Goal: Task Accomplishment & Management: Complete application form

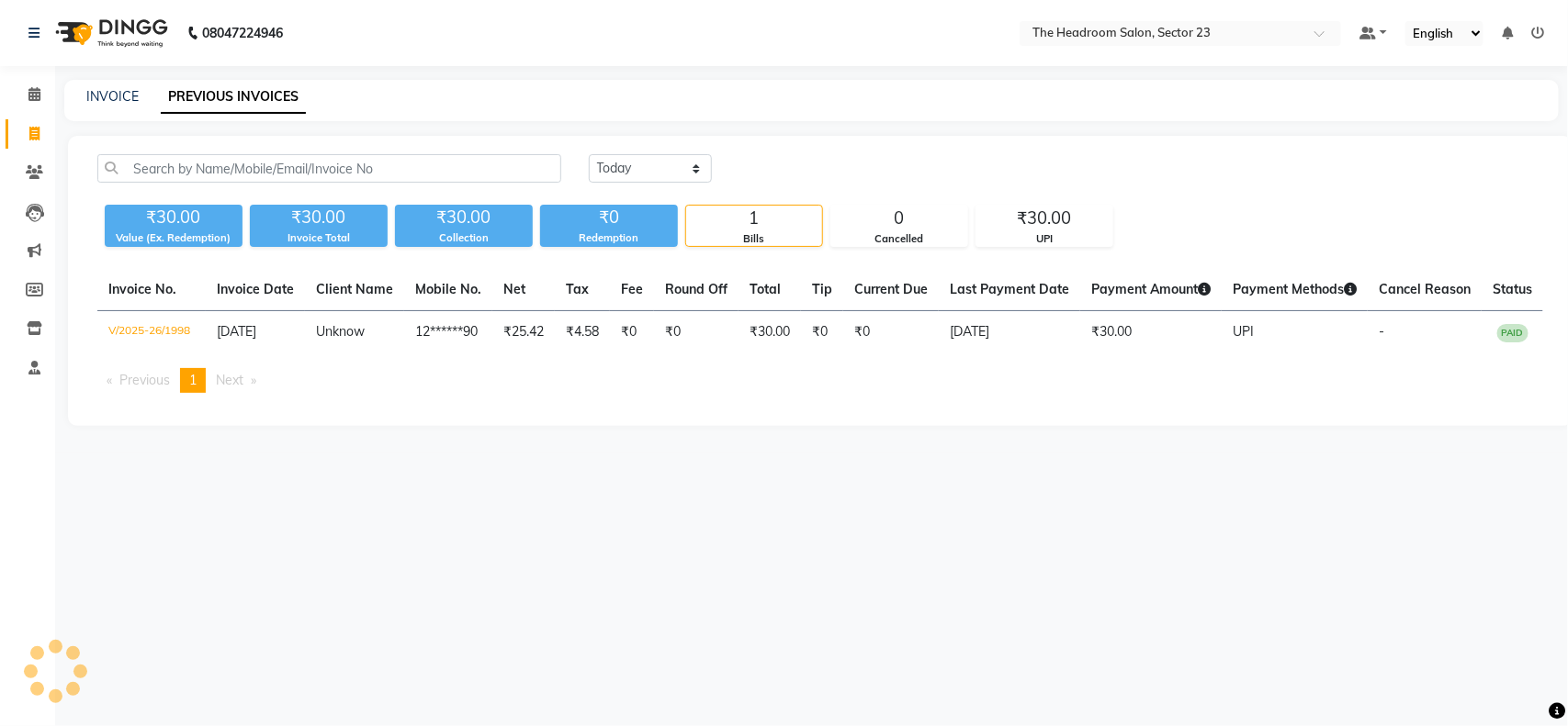
drag, startPoint x: 0, startPoint y: 0, endPoint x: 231, endPoint y: 88, distance: 247.2
click at [102, 98] on link "INVOICE" at bounding box center [112, 96] width 52 height 17
select select "service"
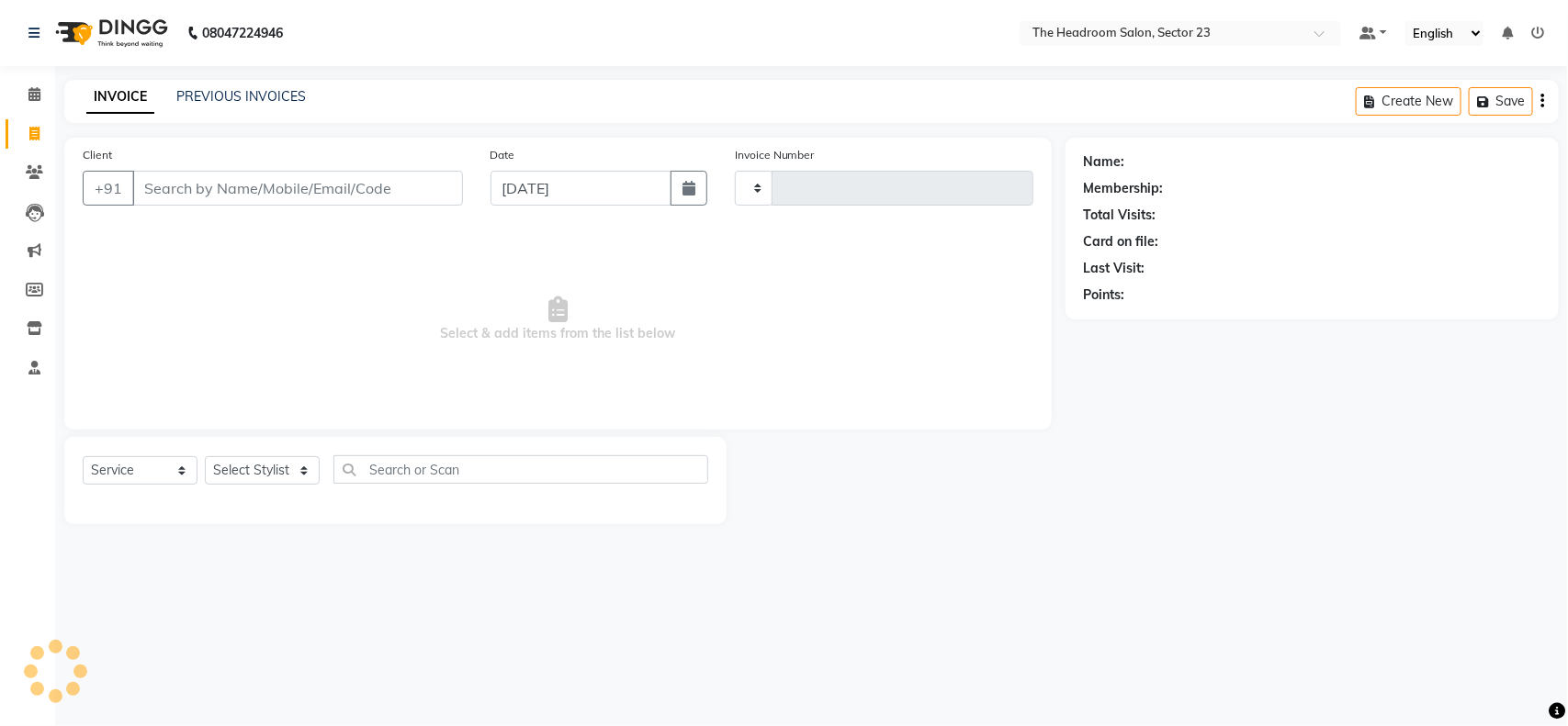
type input "1999"
select select "6796"
click at [252, 479] on select "Select Stylist [PERSON_NAME] [PERSON_NAME] [PERSON_NAME] Manager [PERSON_NAME] …" at bounding box center [262, 470] width 115 height 29
drag, startPoint x: 252, startPoint y: 479, endPoint x: 253, endPoint y: 369, distance: 110.0
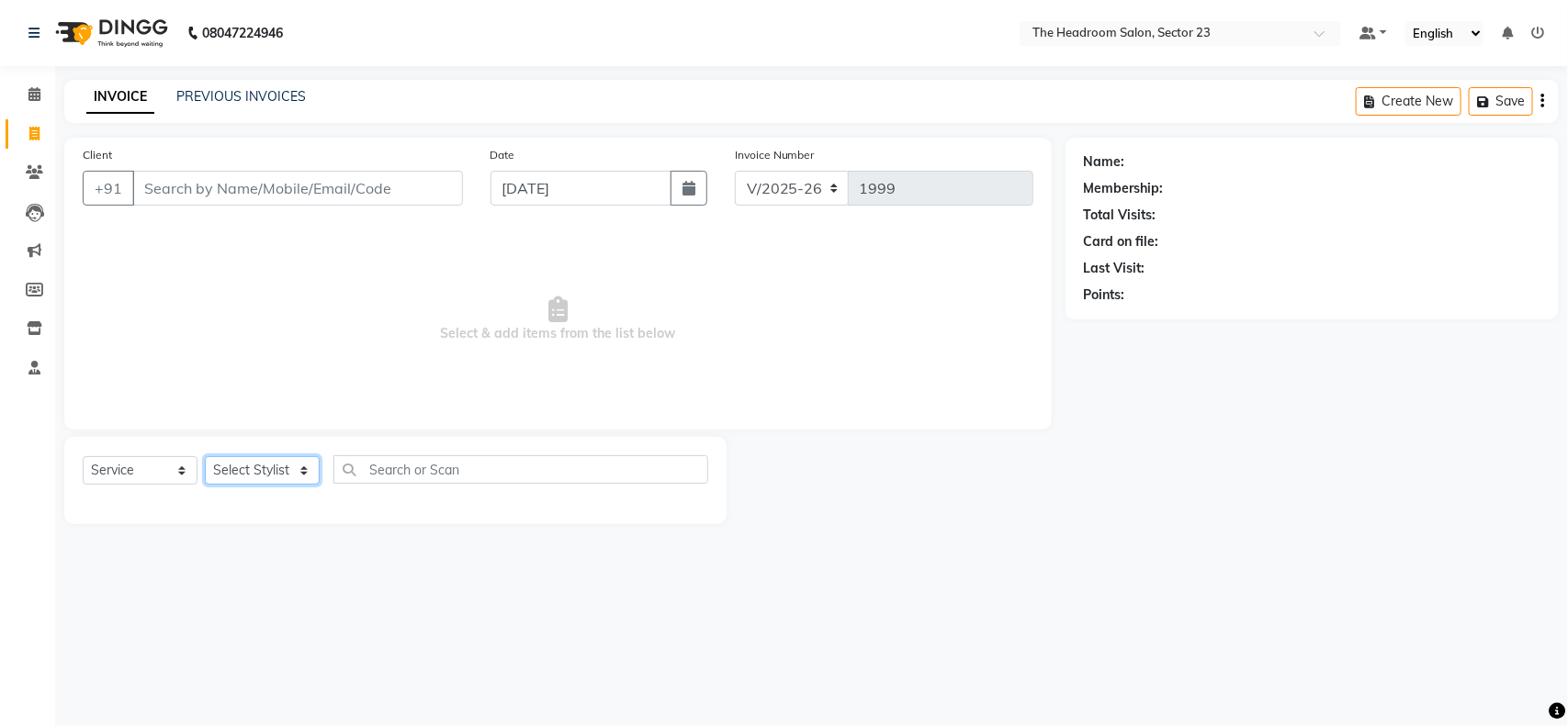
click at [253, 369] on div "Client +91 Date [DATE] Invoice Number V/2025 V/[PHONE_NUMBER] Select & add item…" at bounding box center [558, 330] width 1015 height 387
select select "53424"
click at [205, 456] on select "Select Stylist [PERSON_NAME] [PERSON_NAME] [PERSON_NAME] Manager [PERSON_NAME] …" at bounding box center [262, 470] width 115 height 29
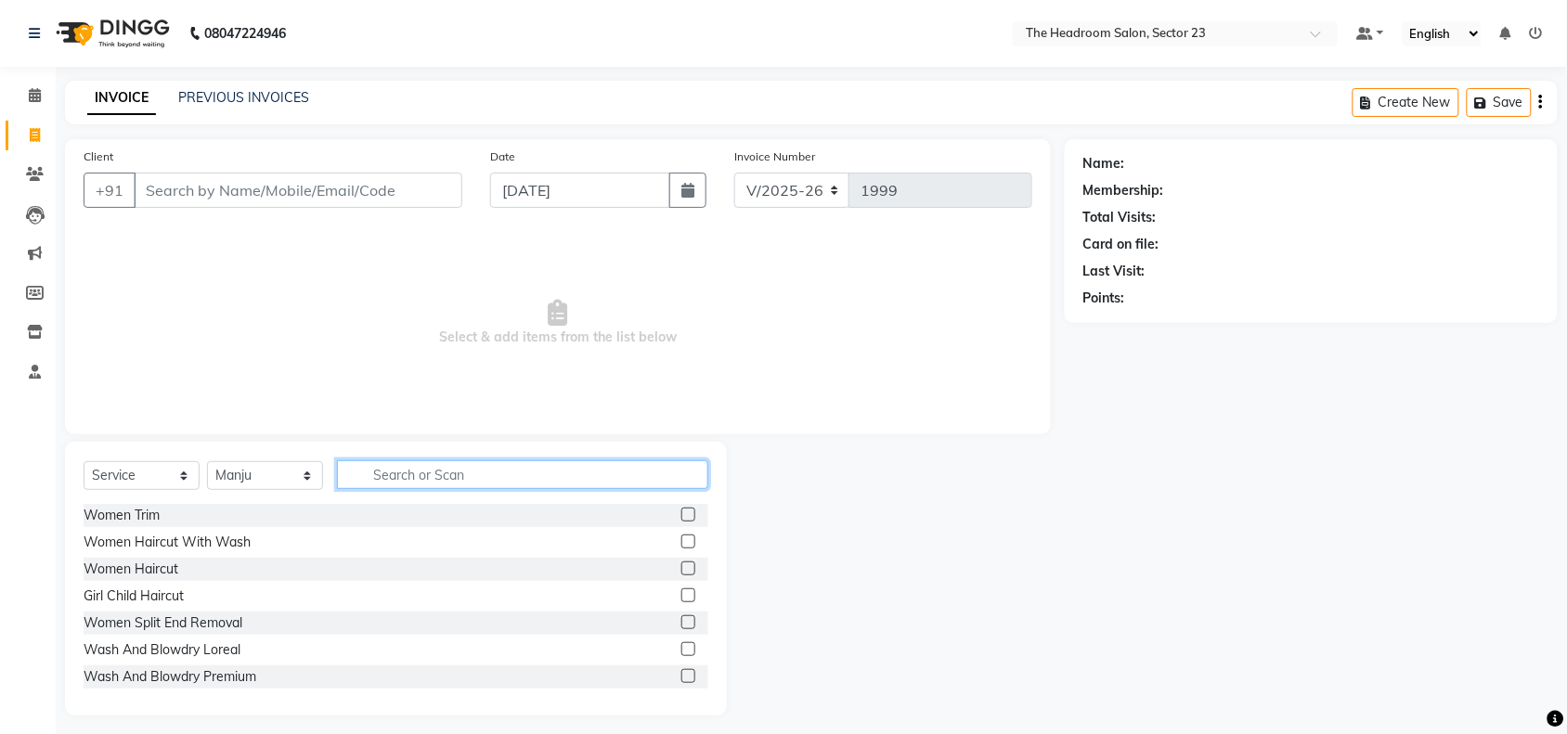
click at [418, 474] on input "text" at bounding box center [522, 475] width 371 height 29
type input "A"
type input "CLE"
click at [681, 512] on label at bounding box center [688, 515] width 14 height 14
click at [681, 512] on input "checkbox" at bounding box center [687, 516] width 12 height 12
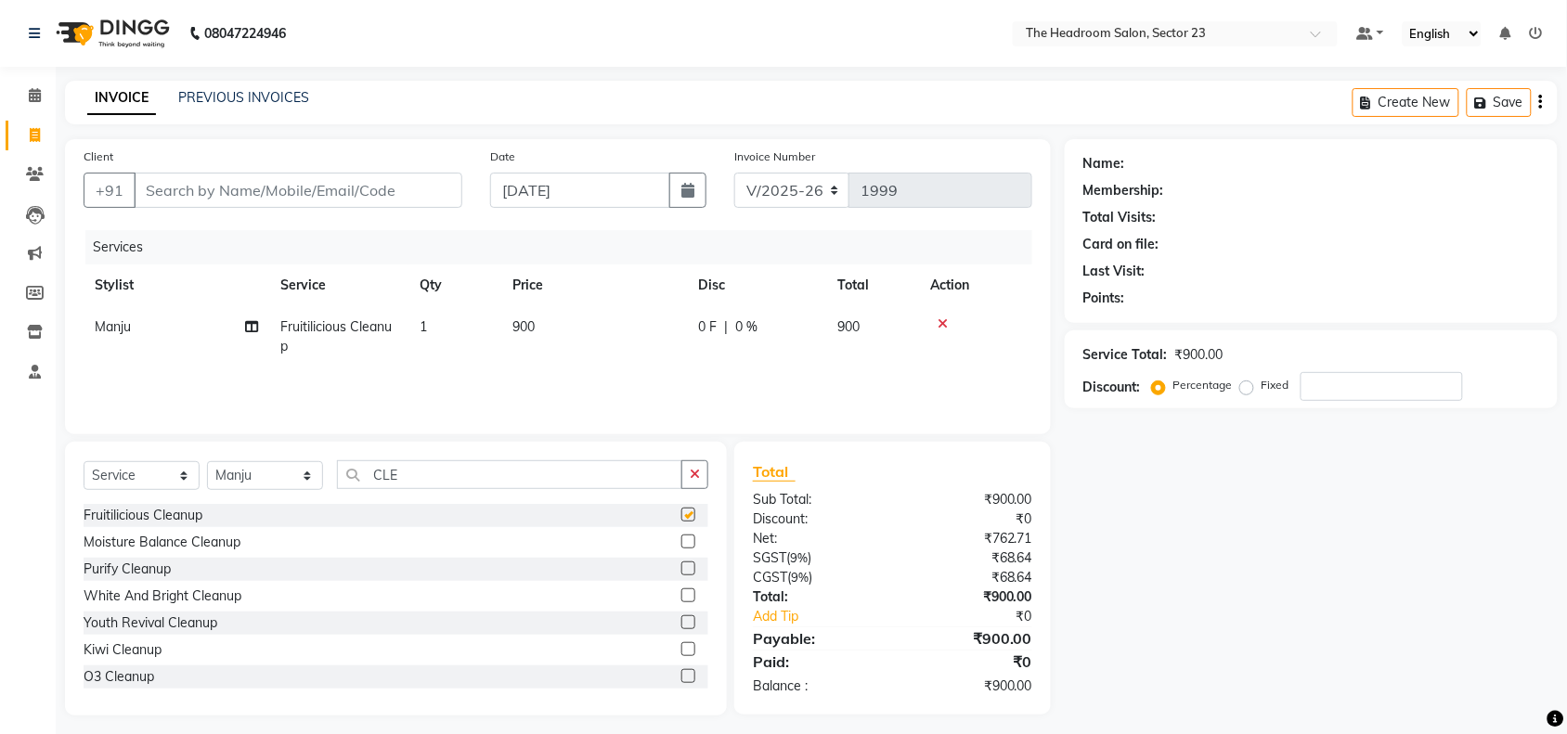
checkbox input "false"
click at [447, 469] on input "CLE" at bounding box center [509, 475] width 345 height 29
type input "C"
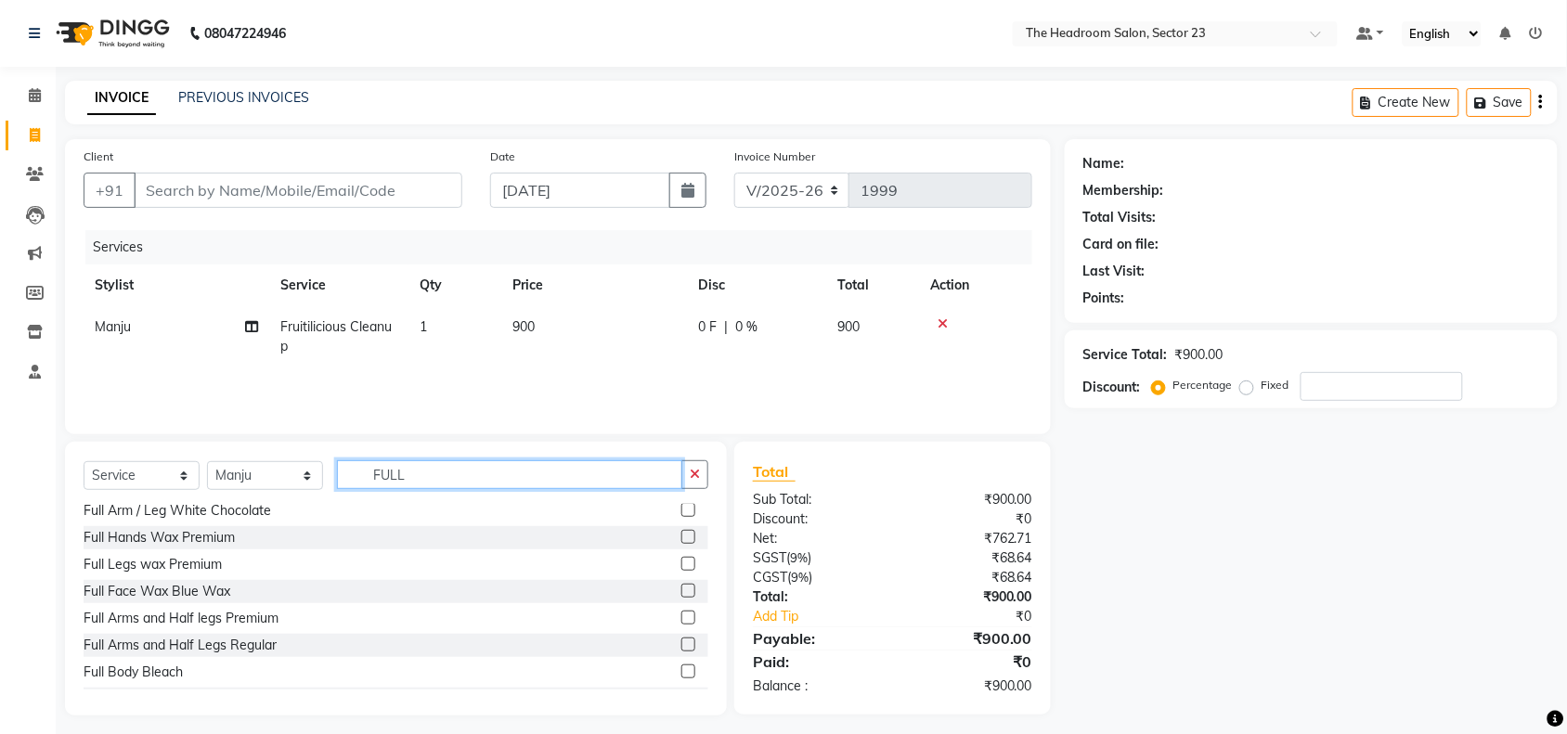
type input "FULL"
click at [681, 639] on label at bounding box center [688, 645] width 14 height 14
click at [681, 640] on input "checkbox" at bounding box center [687, 646] width 12 height 12
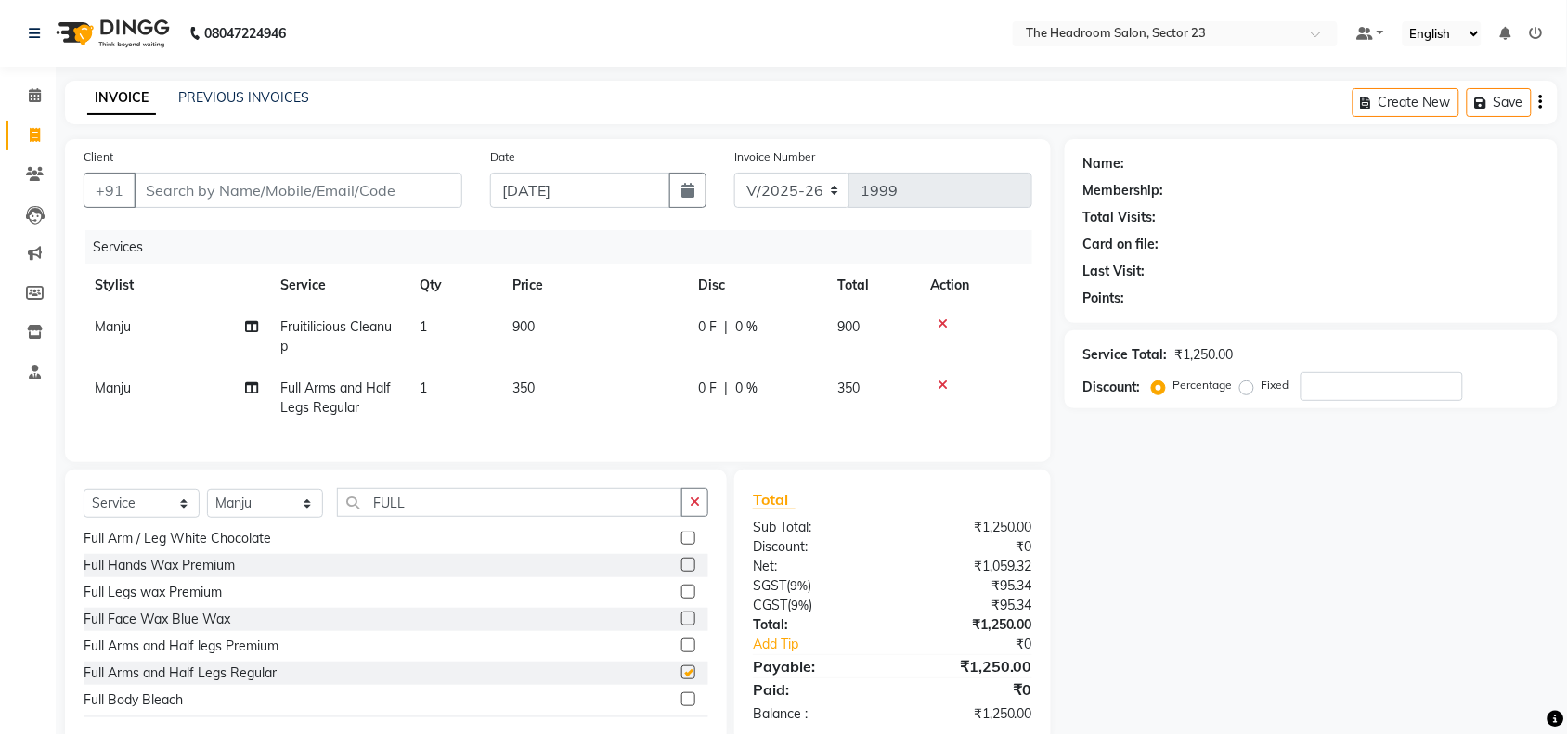
checkbox input "false"
click at [198, 197] on input "Client" at bounding box center [298, 190] width 329 height 35
type input "7"
type input "0"
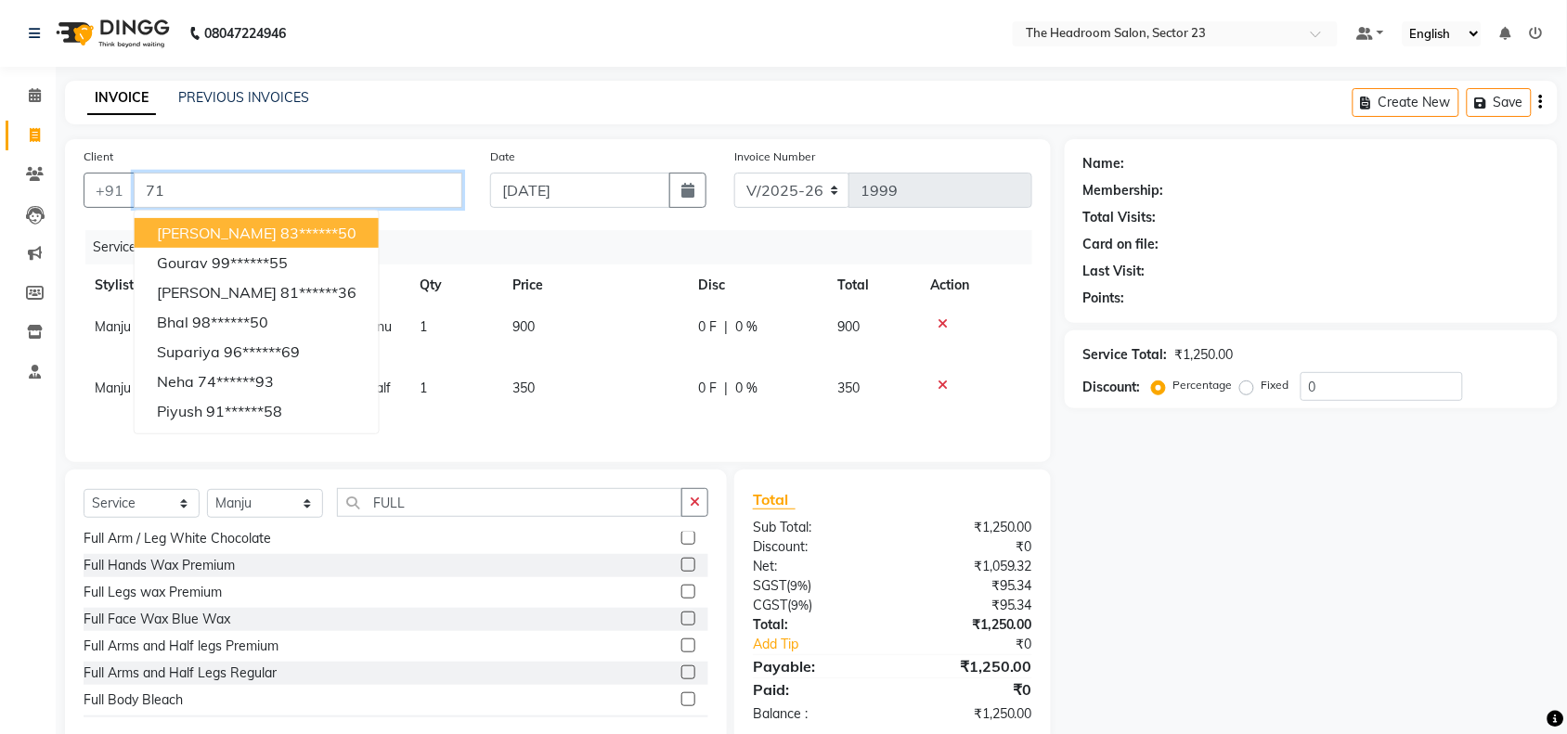
type input "7"
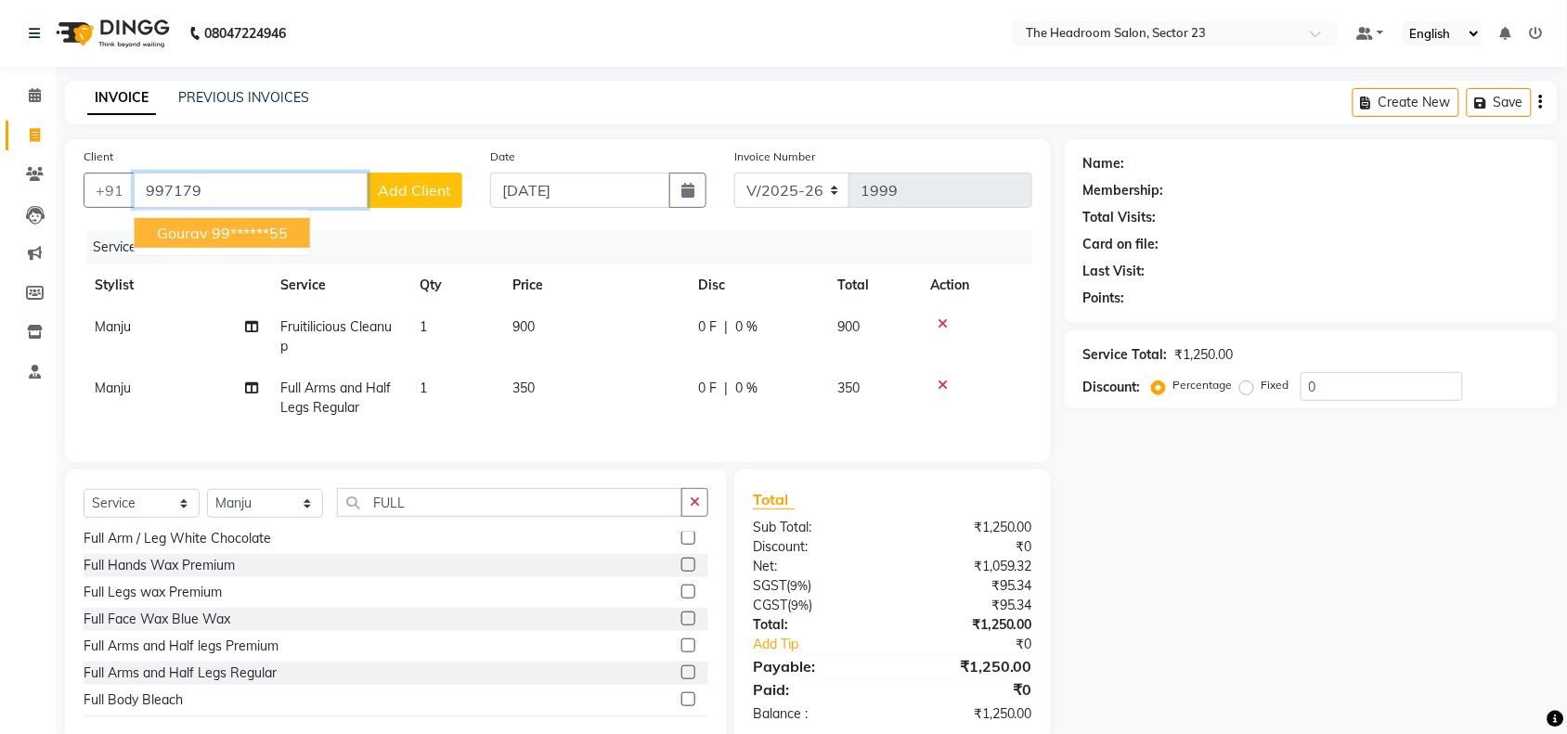
click at [220, 228] on ngb-highlight "99******55" at bounding box center [250, 233] width 76 height 19
type input "99******55"
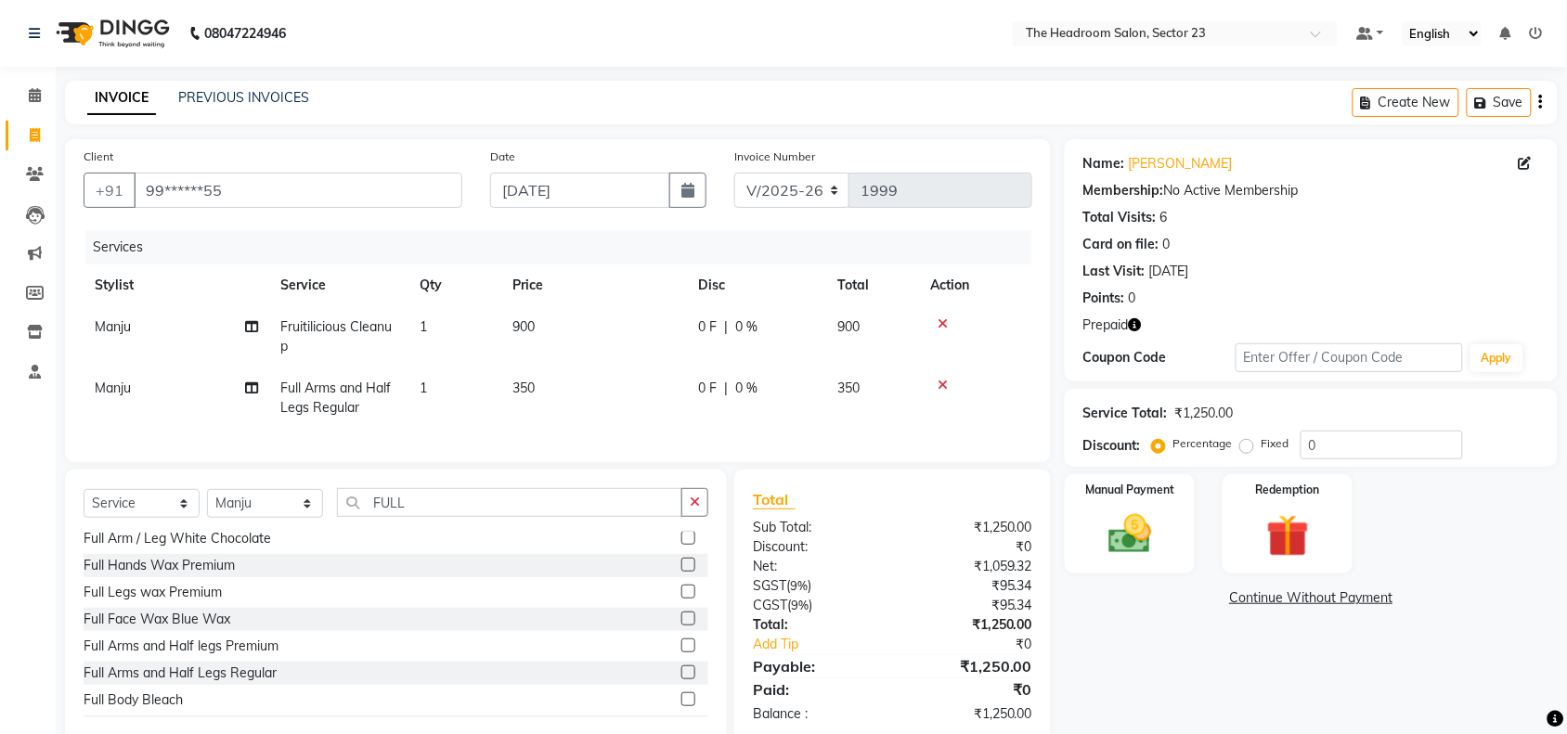
click at [1142, 322] on icon "button" at bounding box center [1135, 324] width 13 height 13
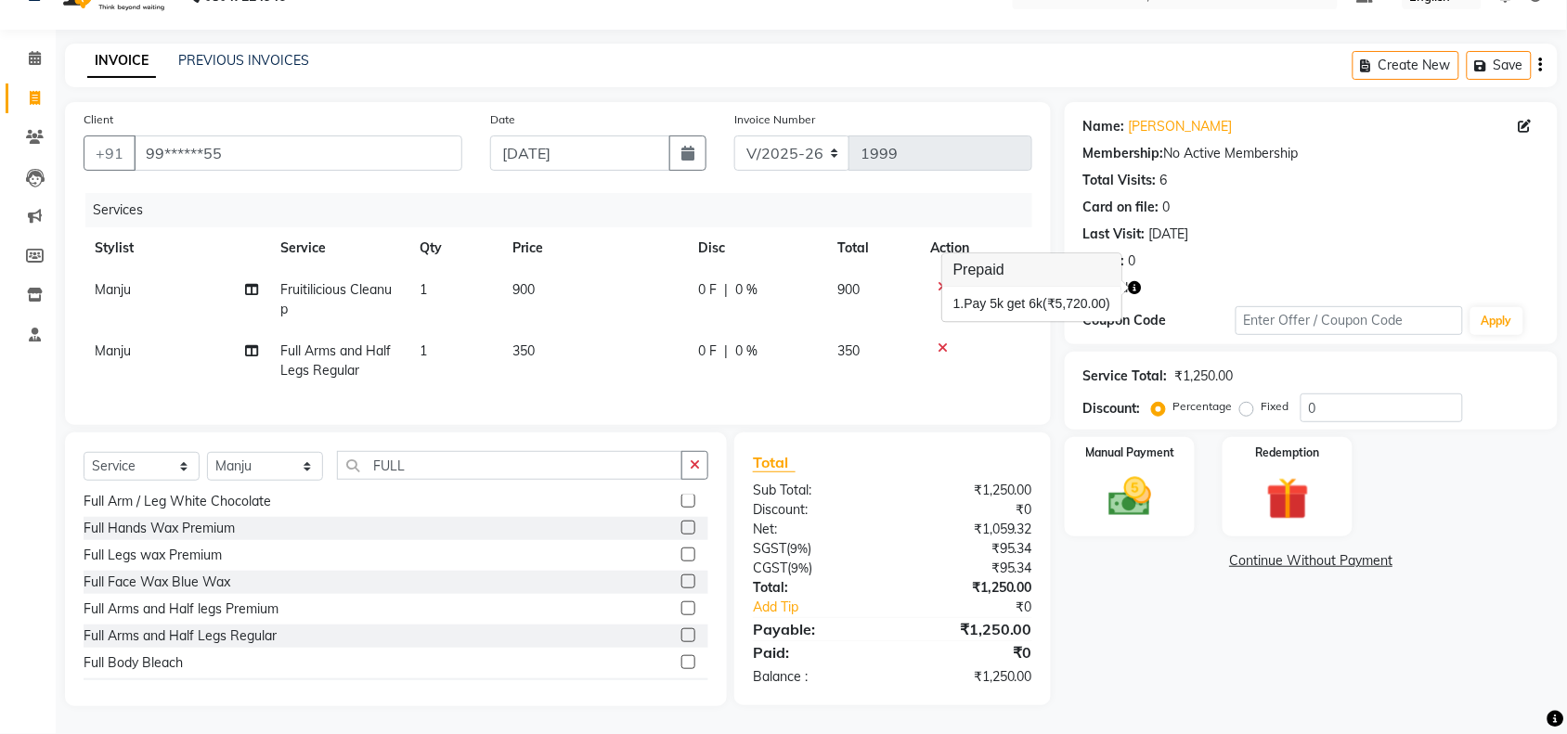
scroll to position [54, 0]
click at [1277, 448] on div "Redemption" at bounding box center [1288, 487] width 136 height 104
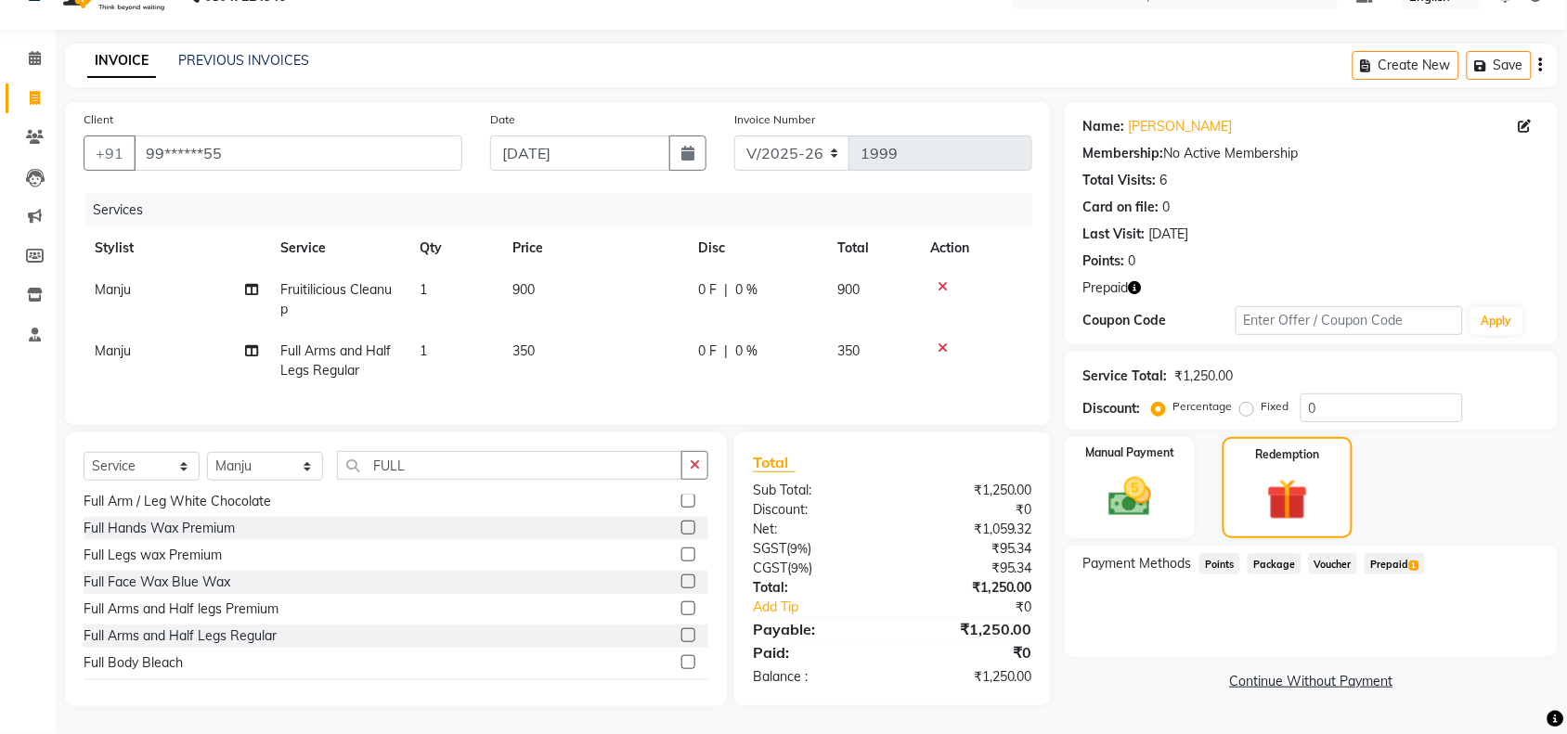
click at [527, 343] on span "350" at bounding box center [524, 351] width 22 height 17
select select "53424"
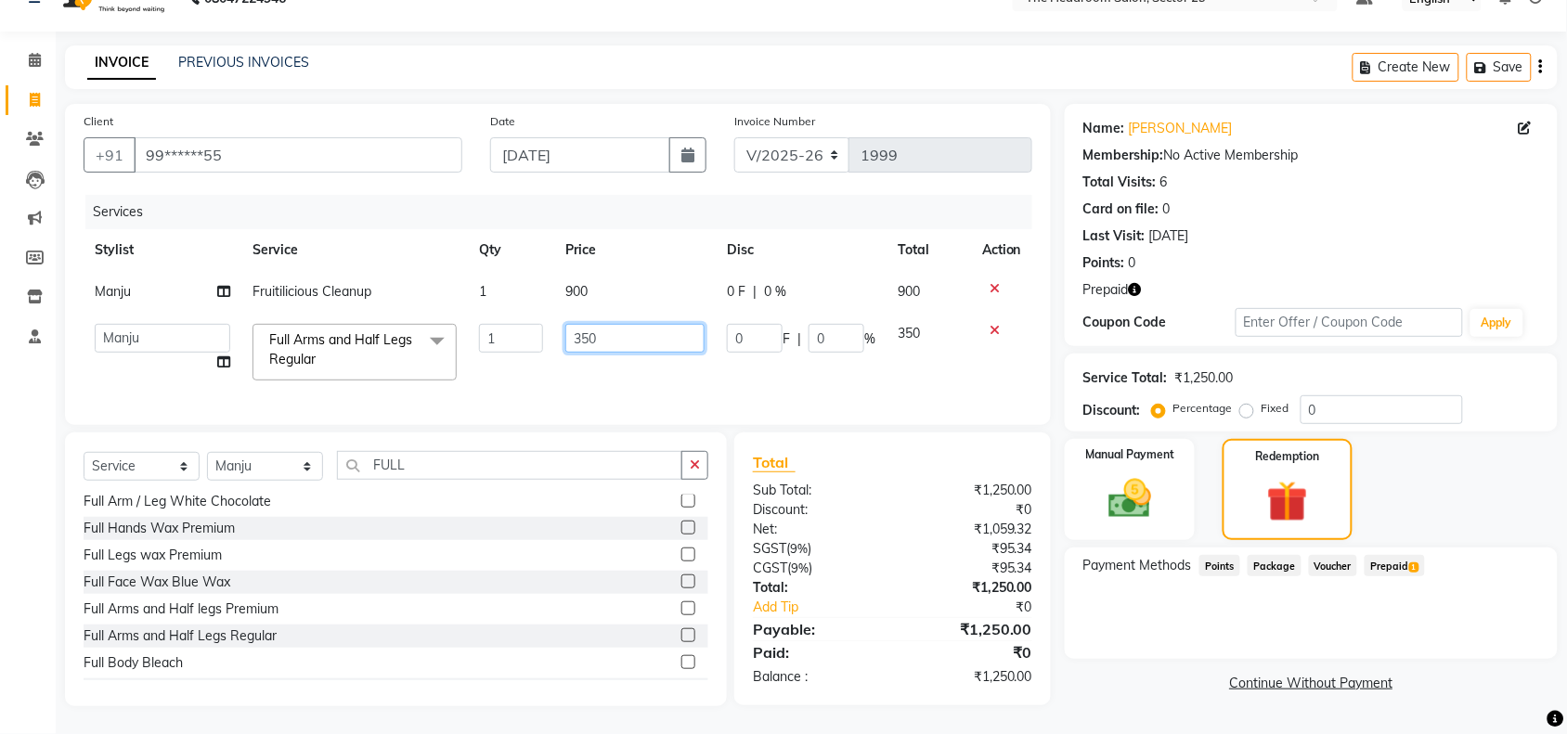
click at [650, 326] on input "350" at bounding box center [634, 338] width 139 height 29
type input "3"
type input "400"
click at [1135, 588] on div "Payment Methods Points Package Voucher Prepaid 1" at bounding box center [1311, 603] width 493 height 111
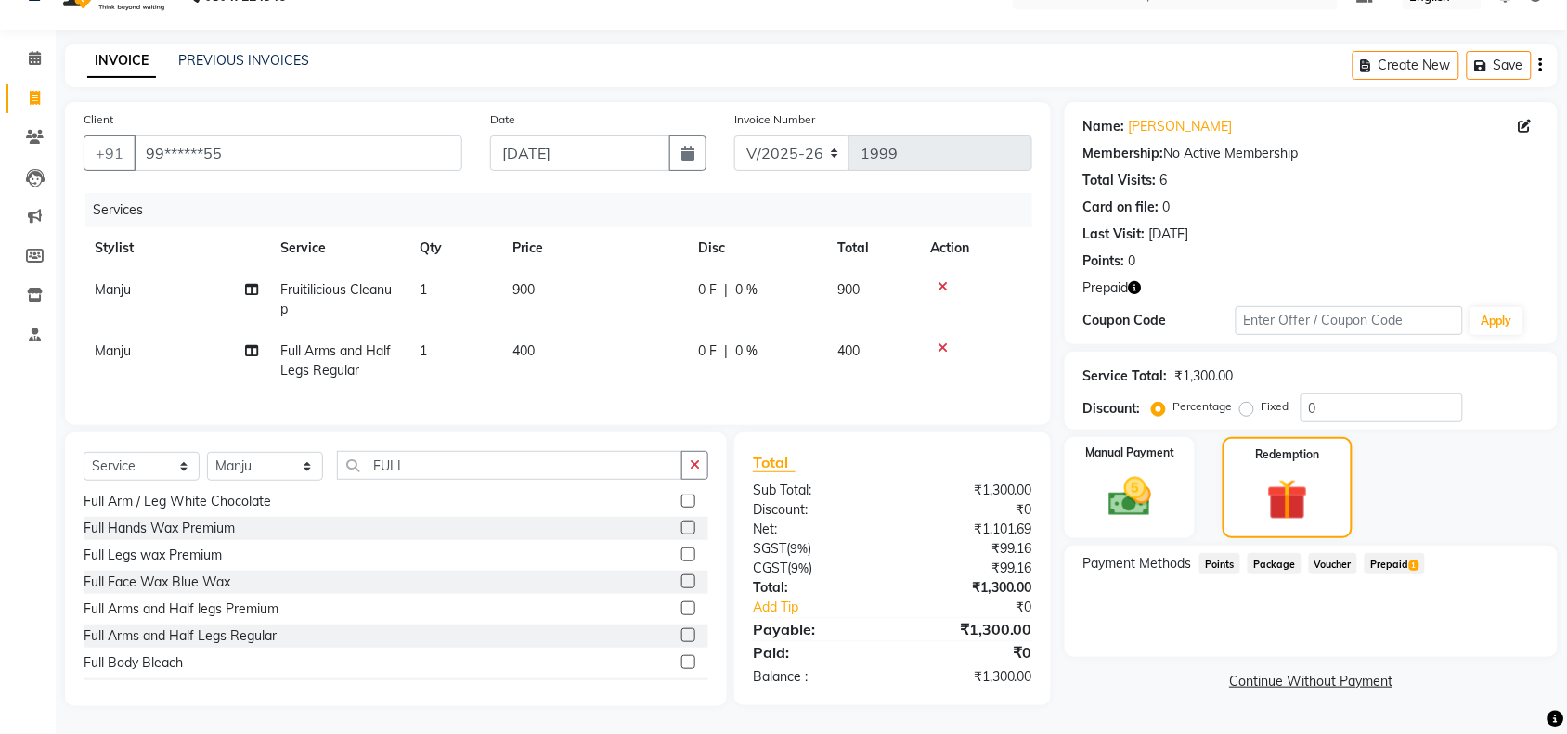
click at [1403, 553] on span "Prepaid 1" at bounding box center [1395, 563] width 60 height 21
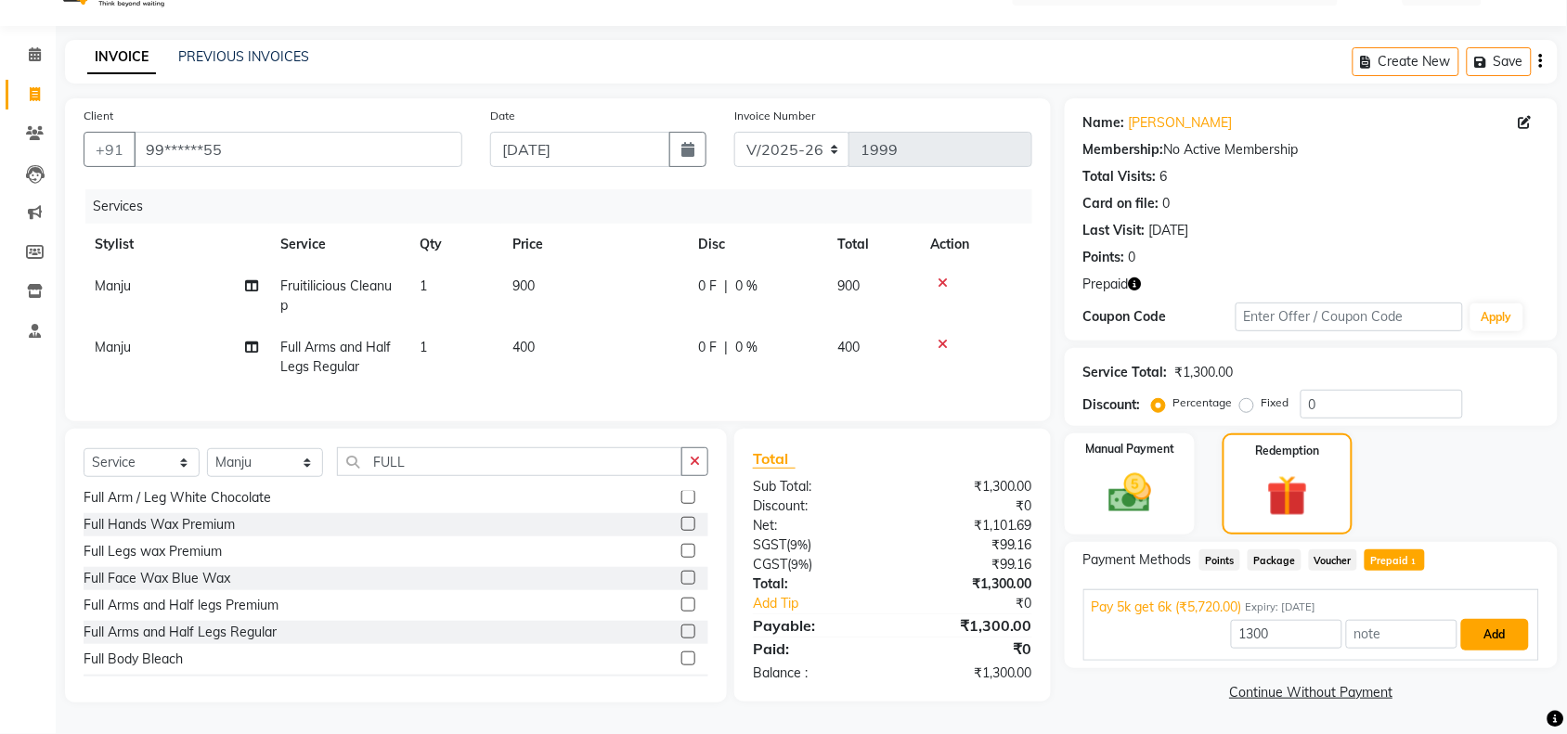
click at [1502, 622] on button "Add" at bounding box center [1495, 635] width 68 height 32
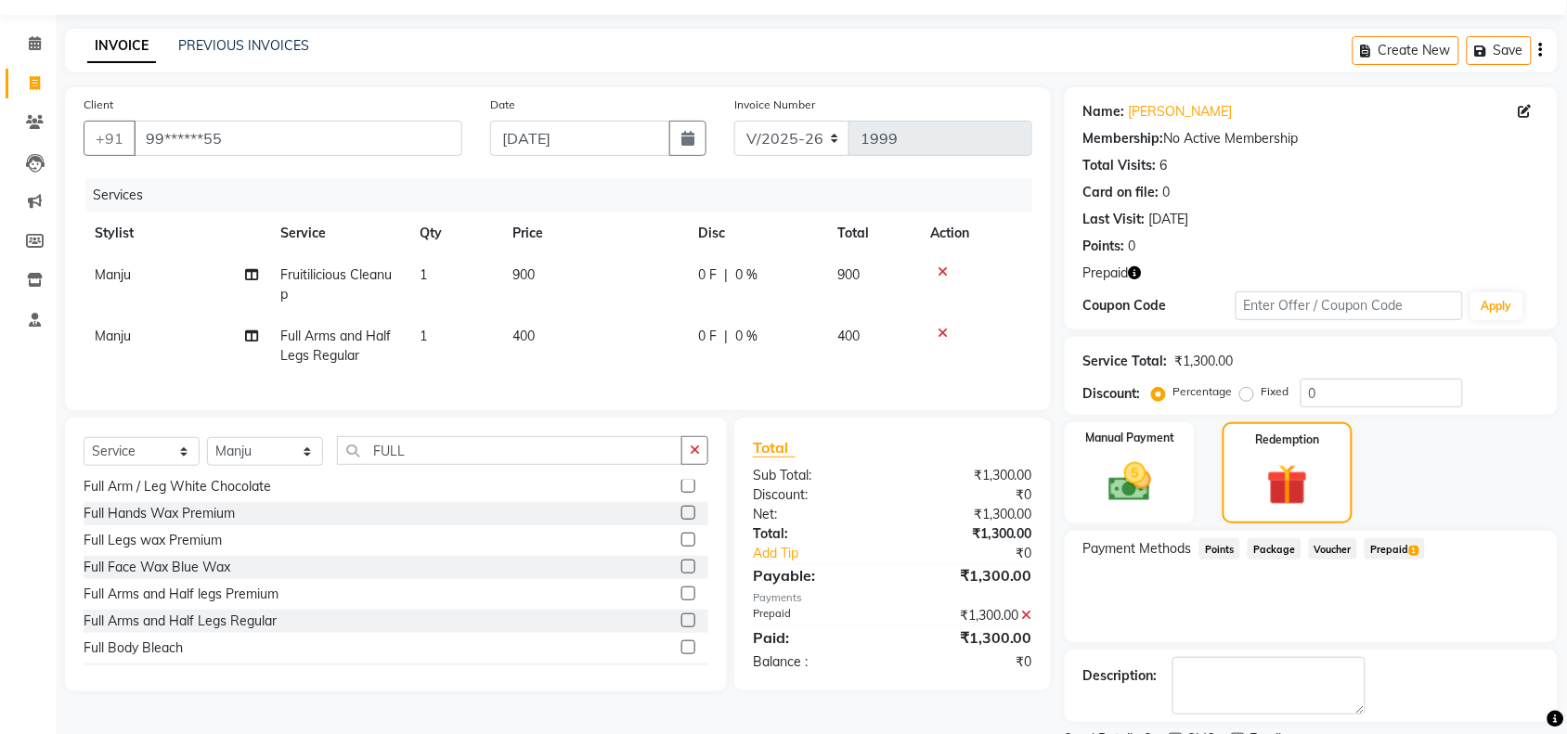
click at [1395, 558] on span "Prepaid 1" at bounding box center [1395, 548] width 60 height 21
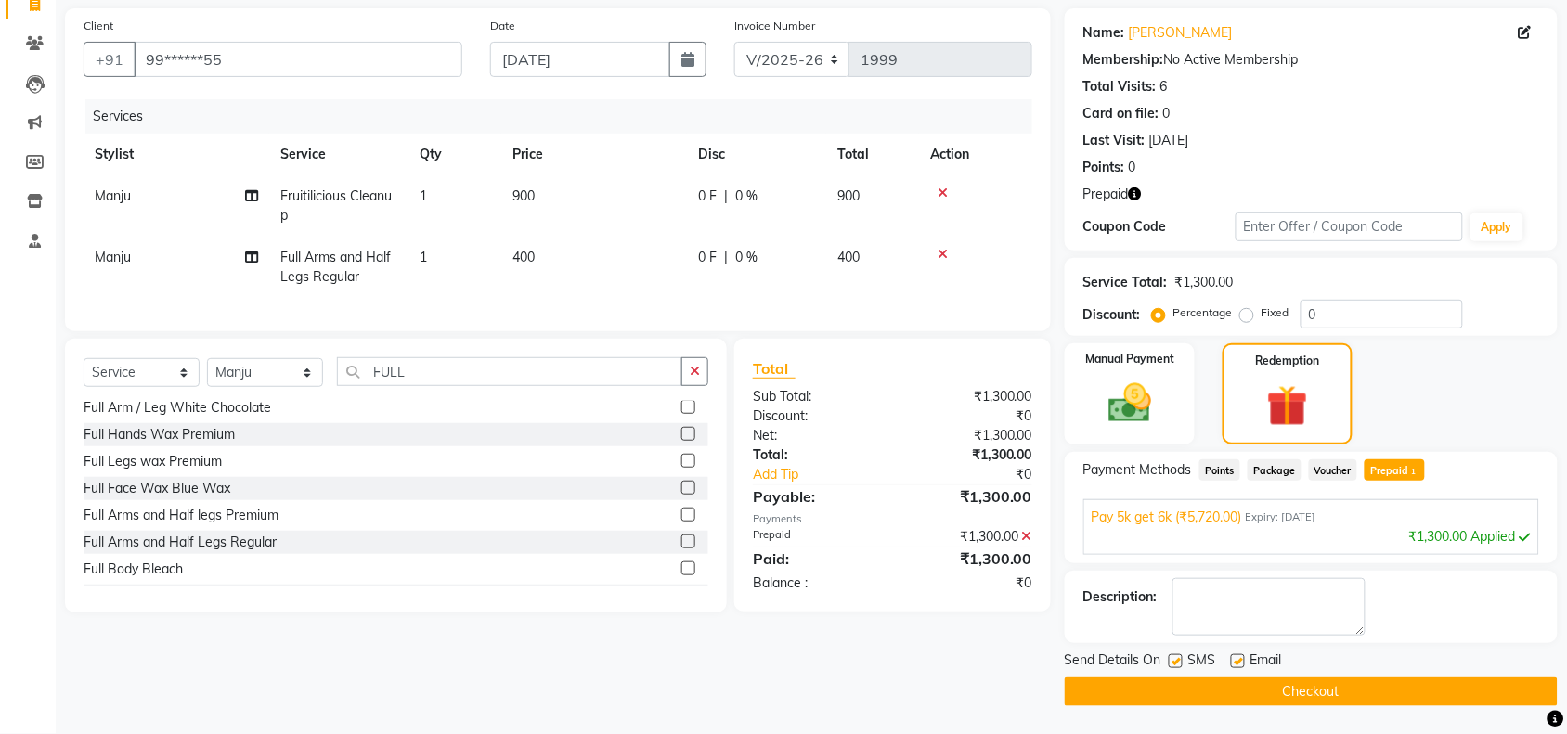
click at [1231, 692] on button "Checkout" at bounding box center [1311, 692] width 493 height 29
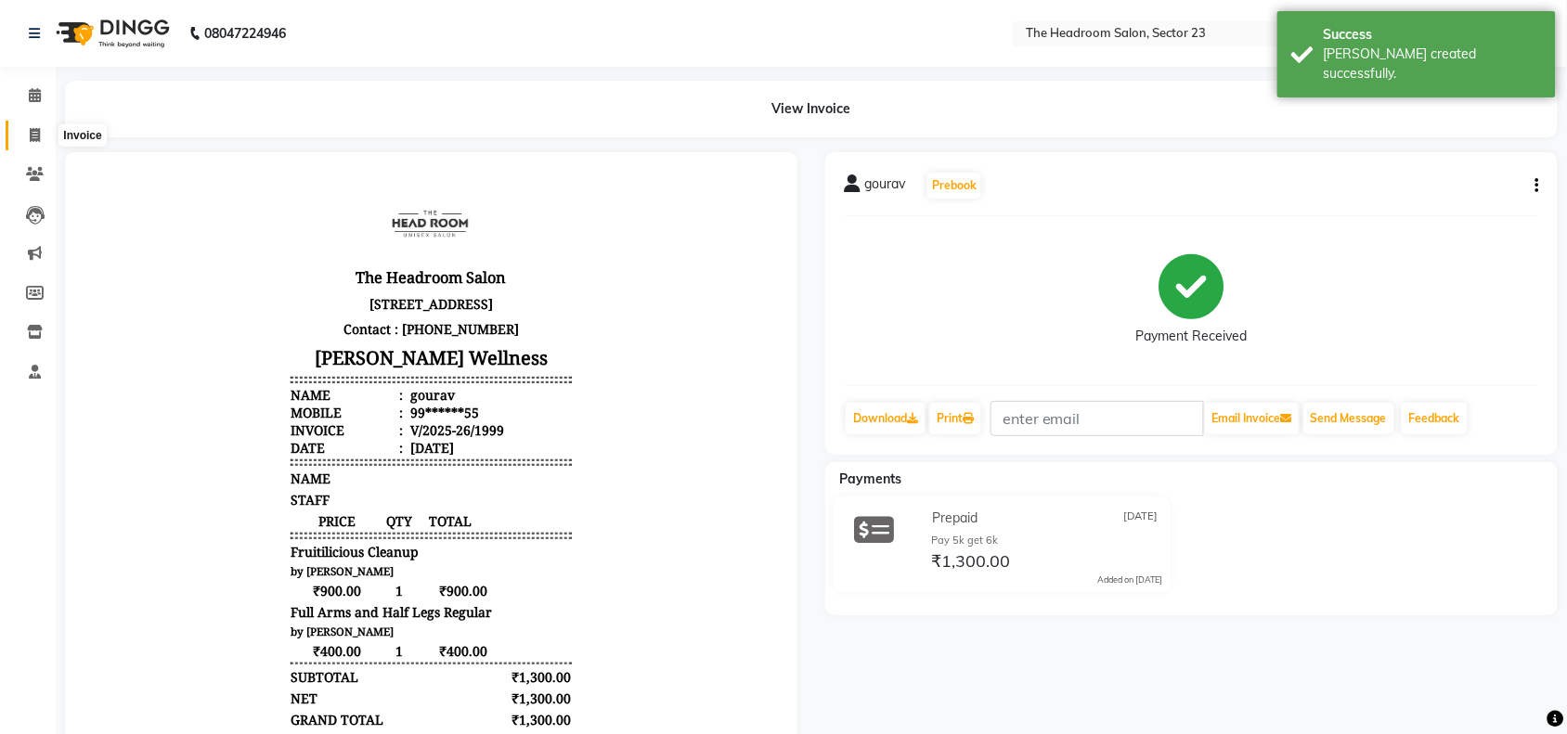
click at [25, 137] on span at bounding box center [35, 135] width 32 height 21
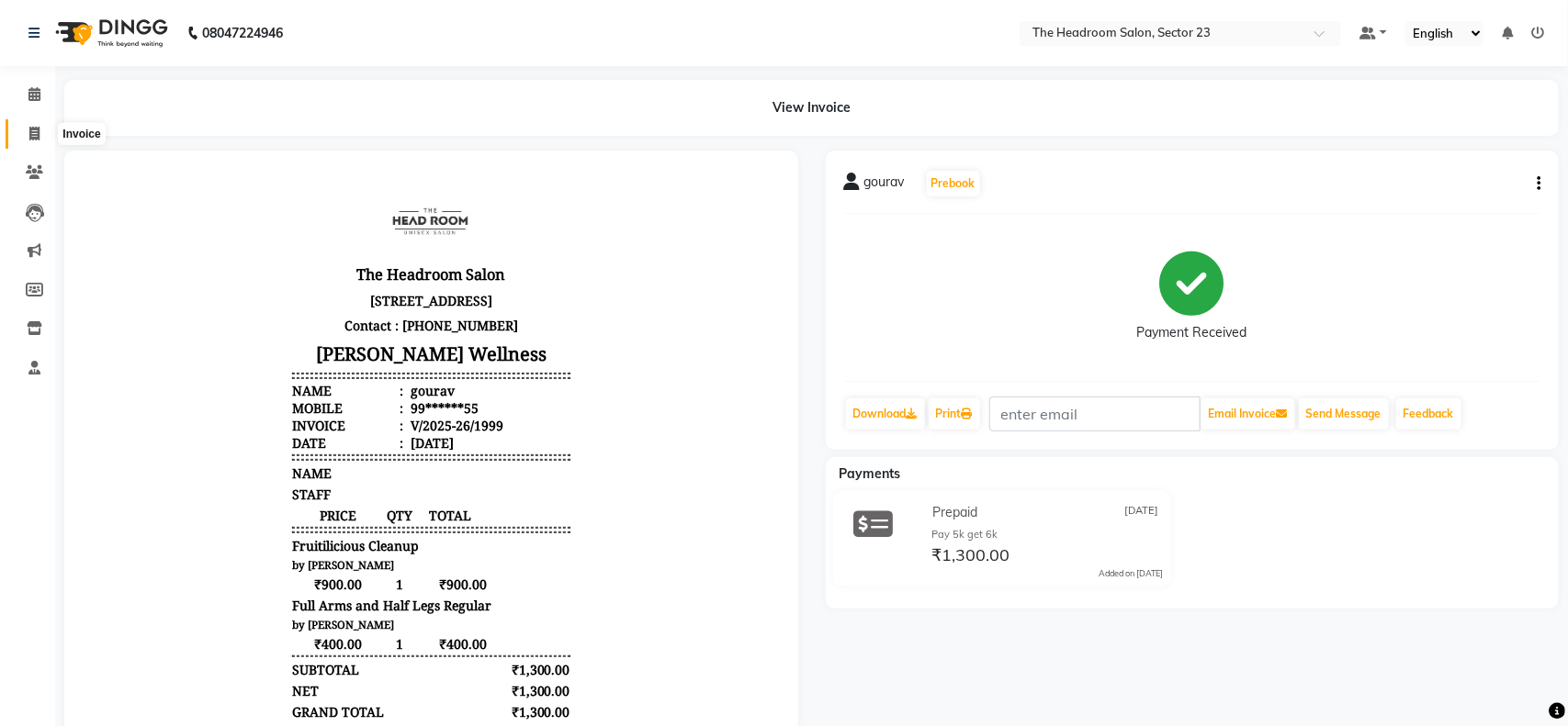
click at [25, 136] on span at bounding box center [35, 134] width 32 height 21
select select "service"
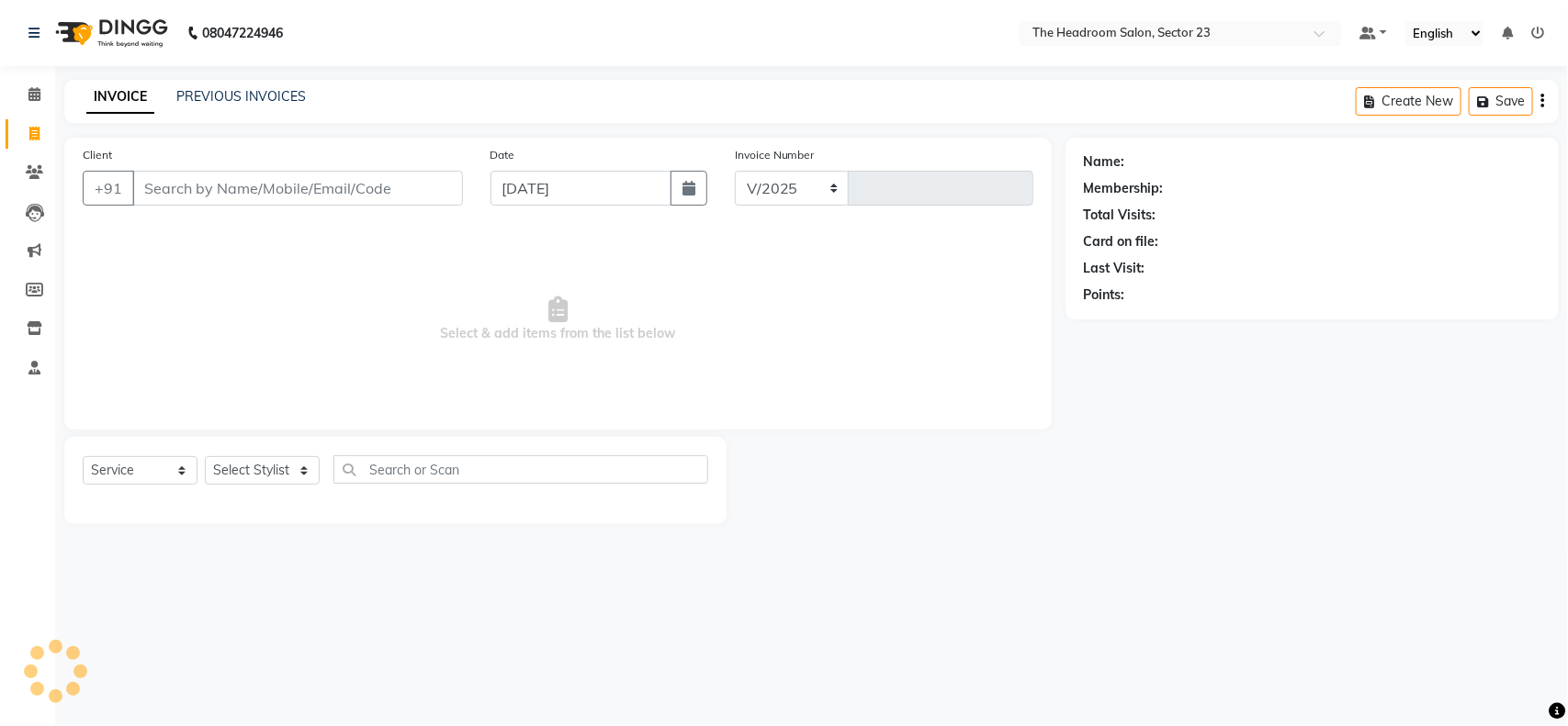
select select "6796"
type input "2000"
click at [203, 96] on link "PREVIOUS INVOICES" at bounding box center [240, 96] width 130 height 17
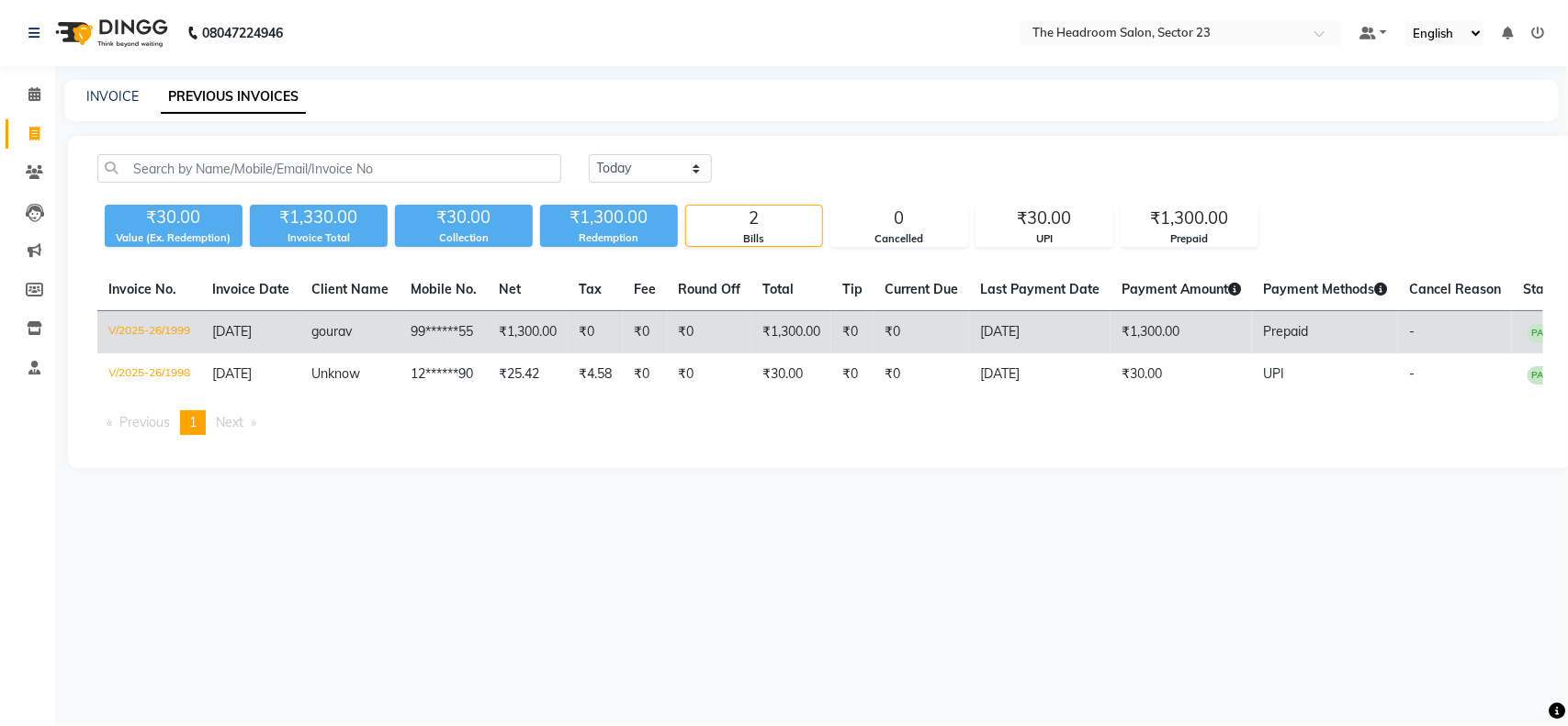
click at [523, 333] on td "₹1,300.00" at bounding box center [527, 333] width 80 height 44
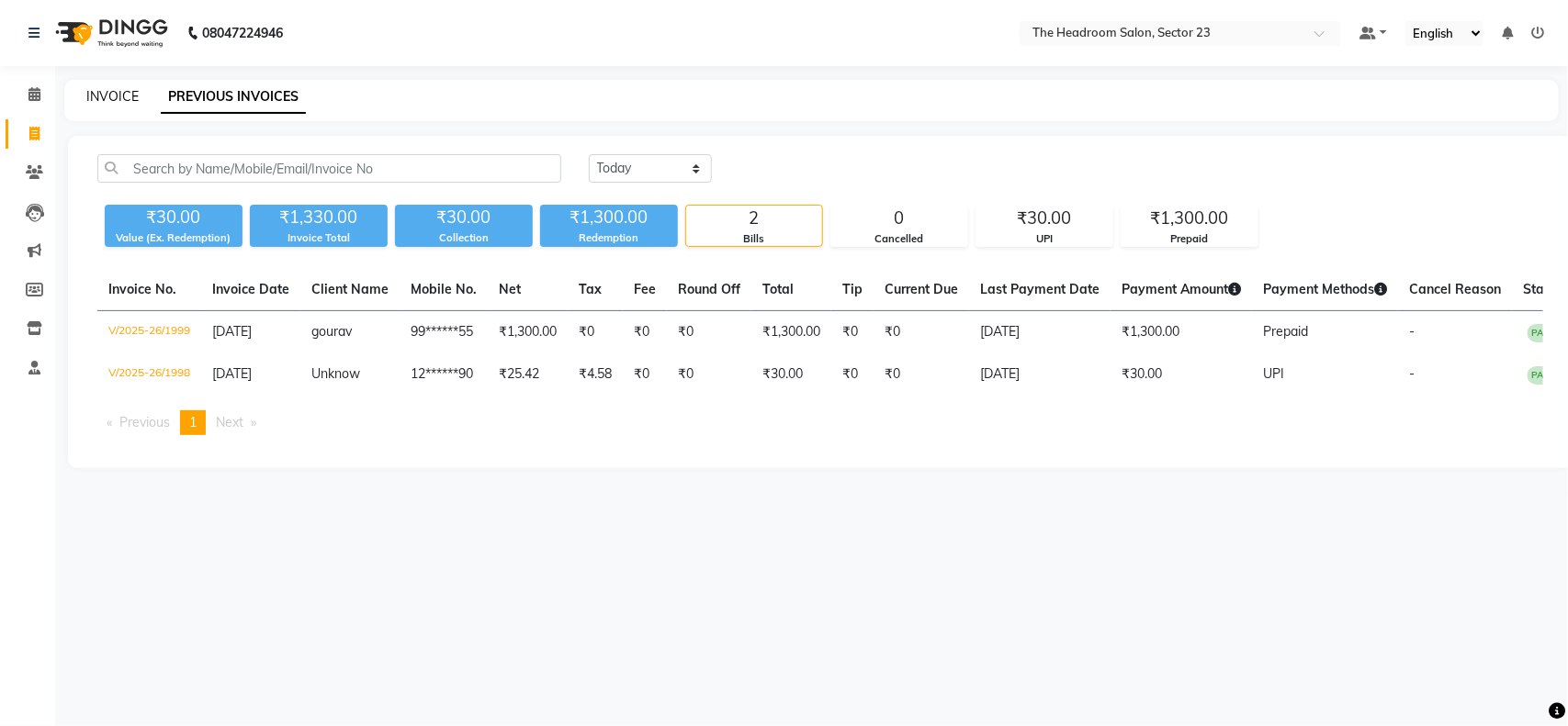
click at [106, 96] on link "INVOICE" at bounding box center [112, 96] width 52 height 17
select select "service"
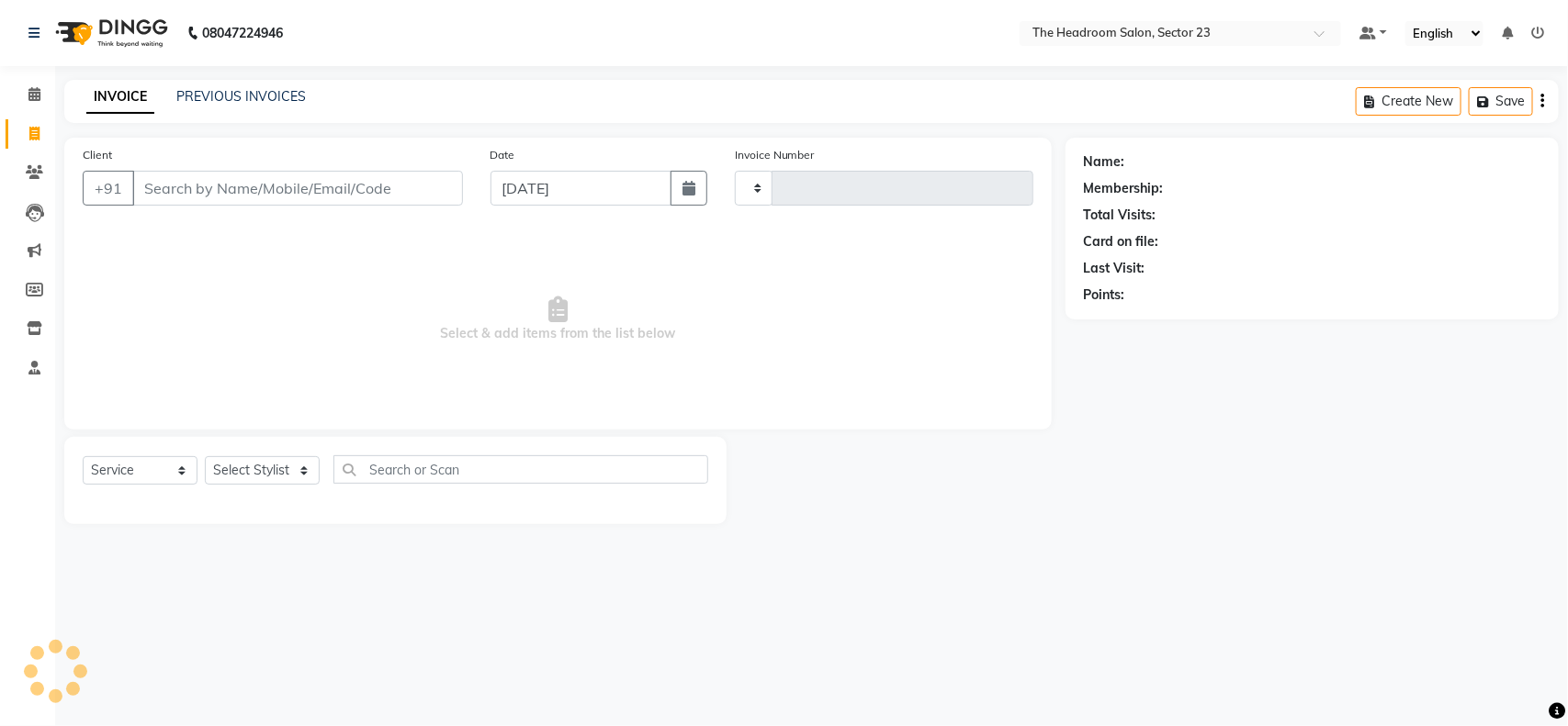
type input "2000"
select select "6796"
click at [212, 190] on input "Client" at bounding box center [298, 188] width 330 height 35
type input "9"
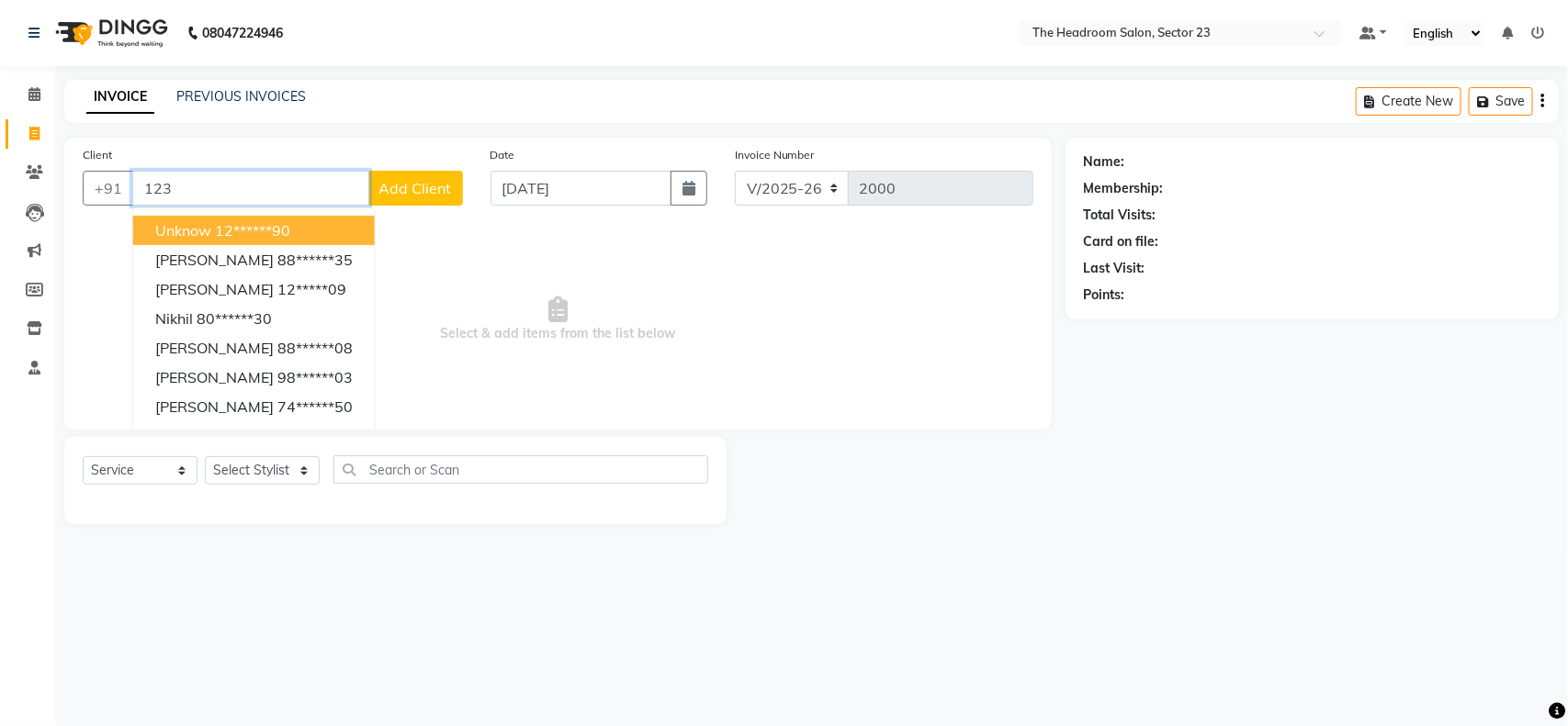
click at [223, 229] on ngb-highlight "12******90" at bounding box center [252, 230] width 75 height 19
type input "12******90"
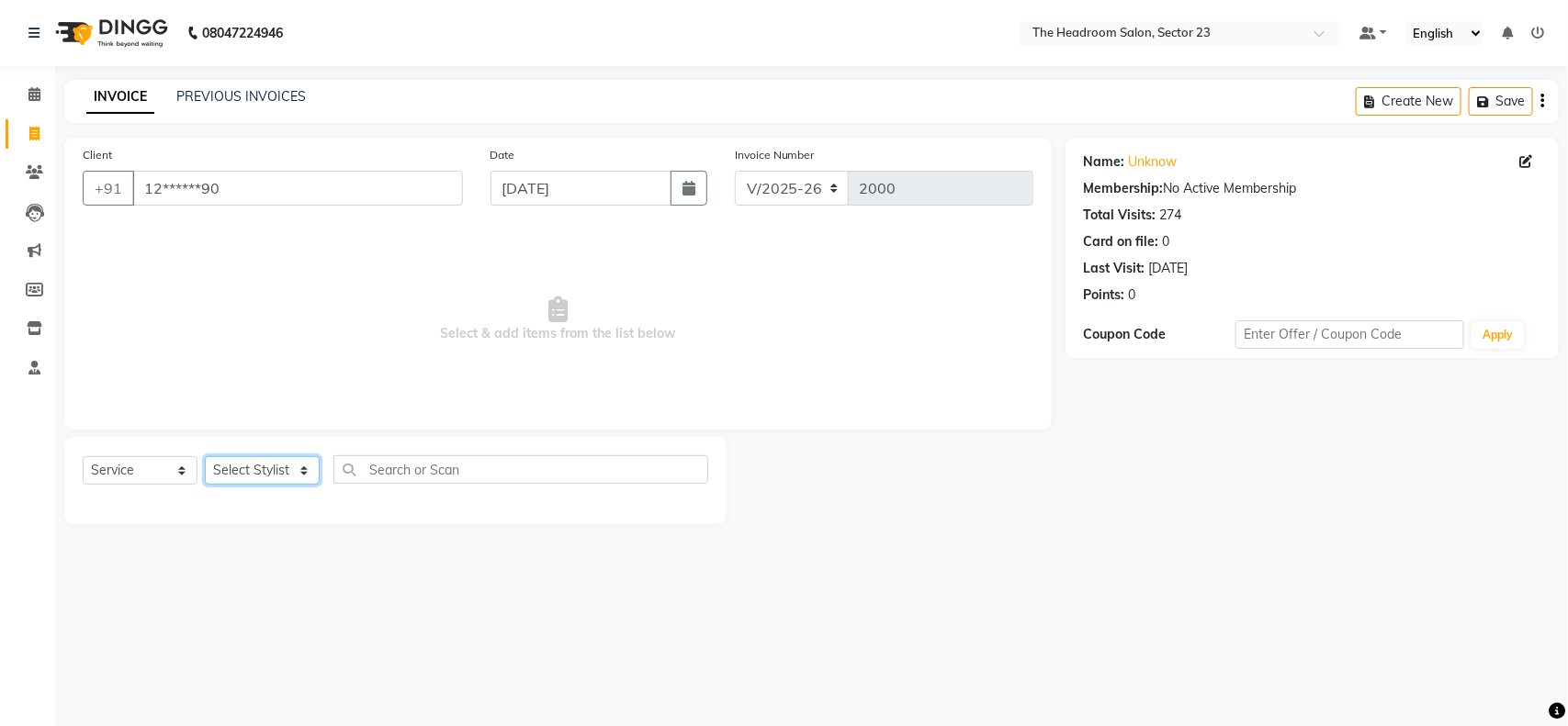
click at [235, 473] on select "Select Stylist [PERSON_NAME] [PERSON_NAME] [PERSON_NAME] Manager [PERSON_NAME] …" at bounding box center [262, 470] width 115 height 29
select select "53422"
click at [205, 456] on select "Select Stylist [PERSON_NAME] [PERSON_NAME] [PERSON_NAME] Manager [PERSON_NAME] …" at bounding box center [262, 470] width 115 height 29
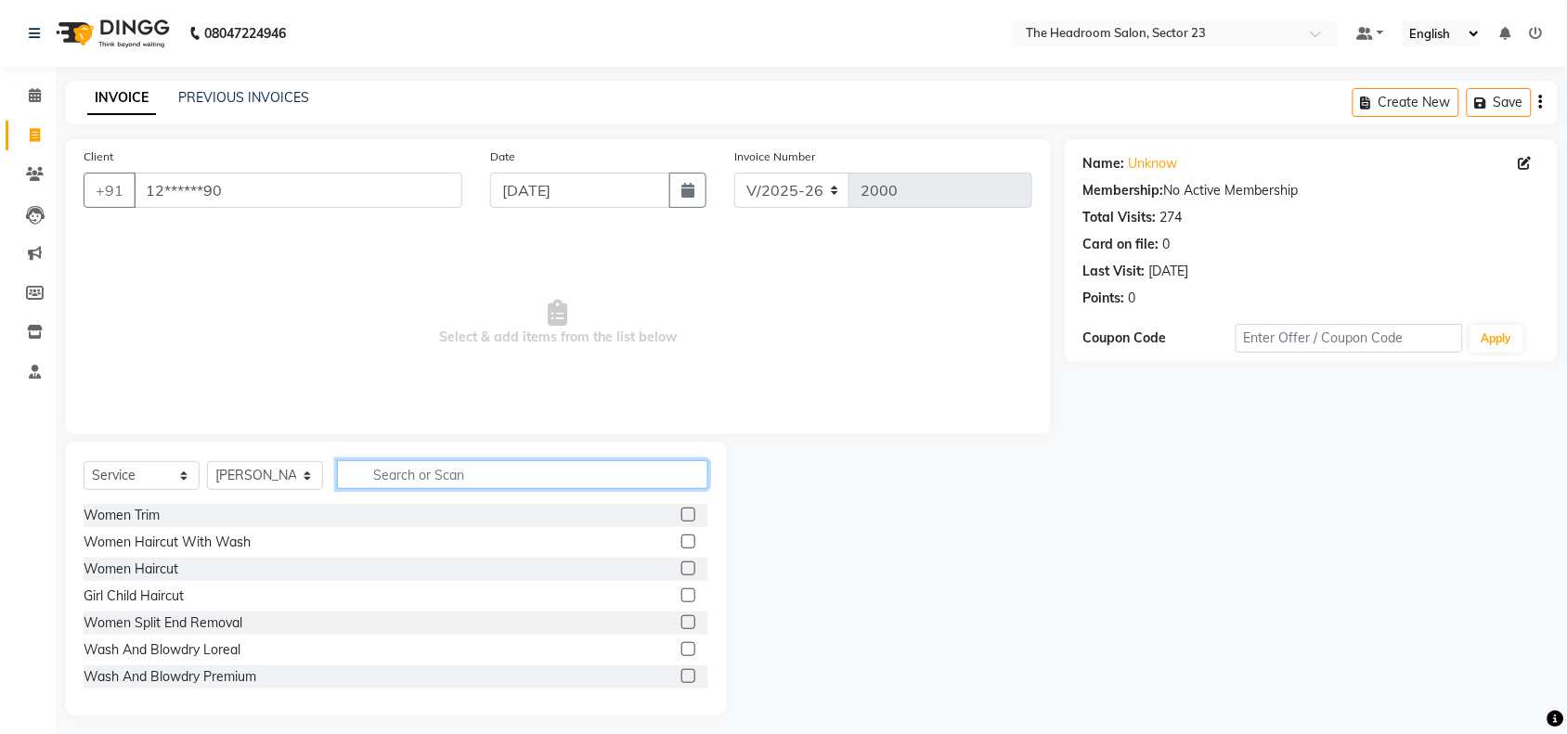
click at [405, 464] on input "text" at bounding box center [522, 475] width 371 height 29
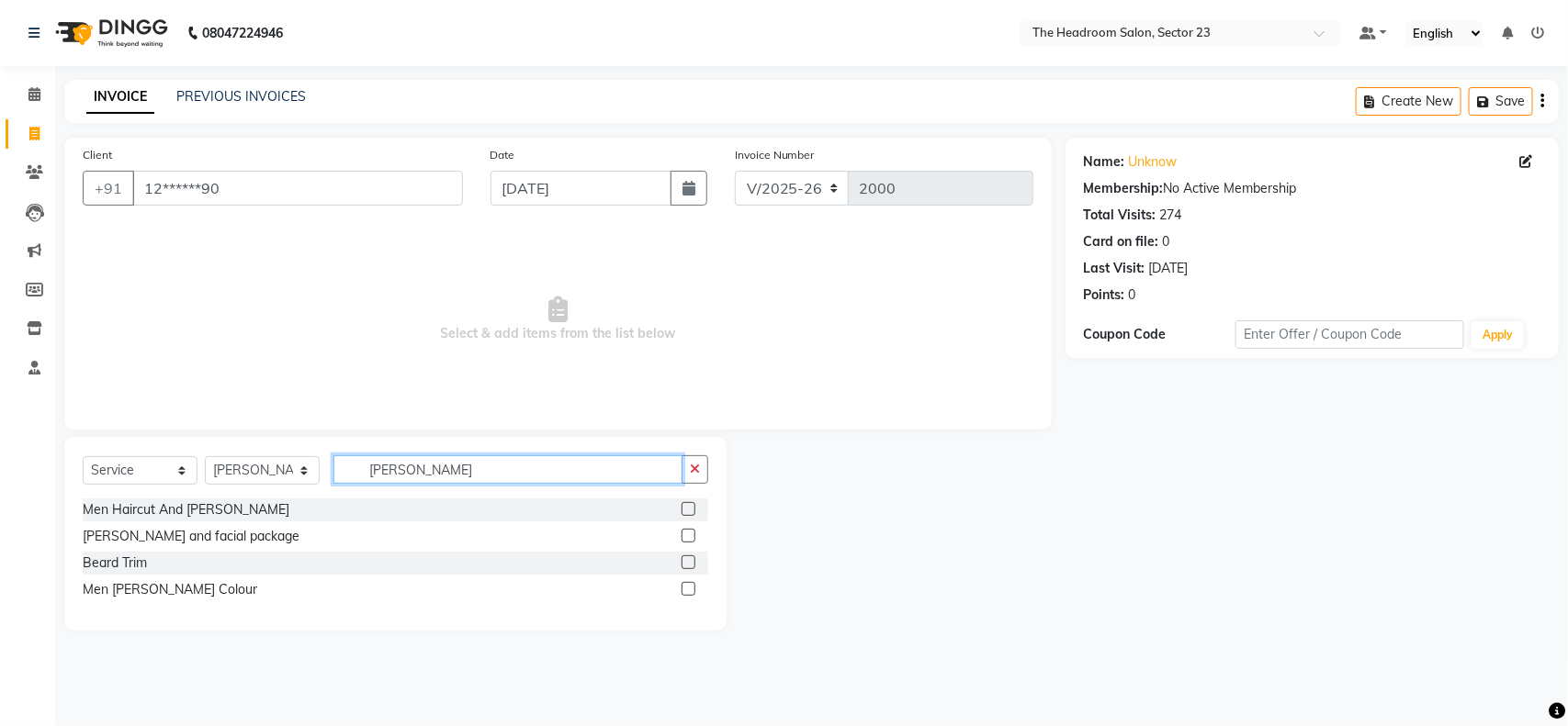
type input "[PERSON_NAME]"
click at [687, 566] on label at bounding box center [689, 563] width 14 height 14
click at [687, 566] on input "checkbox" at bounding box center [688, 564] width 12 height 12
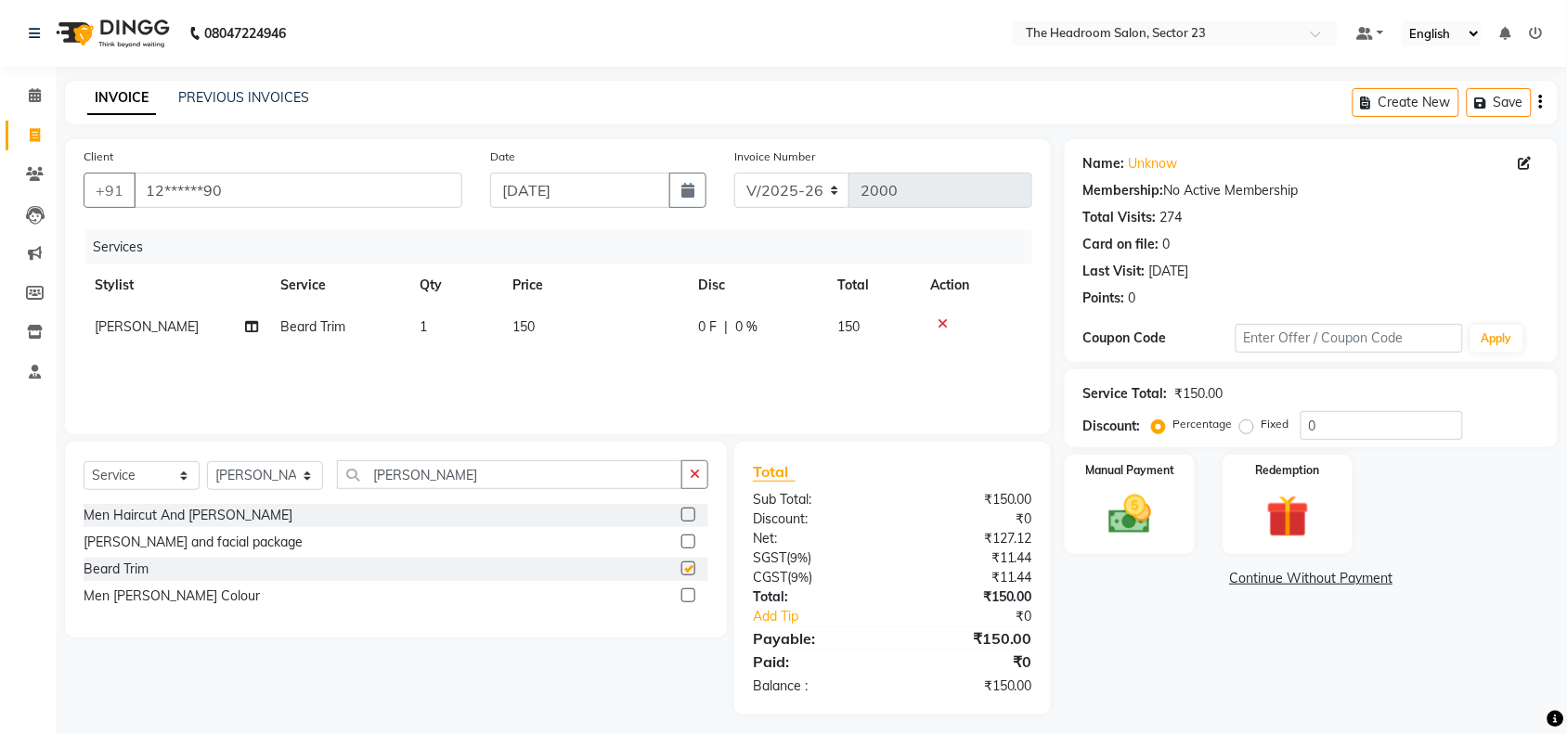
checkbox input "false"
click at [1131, 494] on img at bounding box center [1130, 514] width 72 height 51
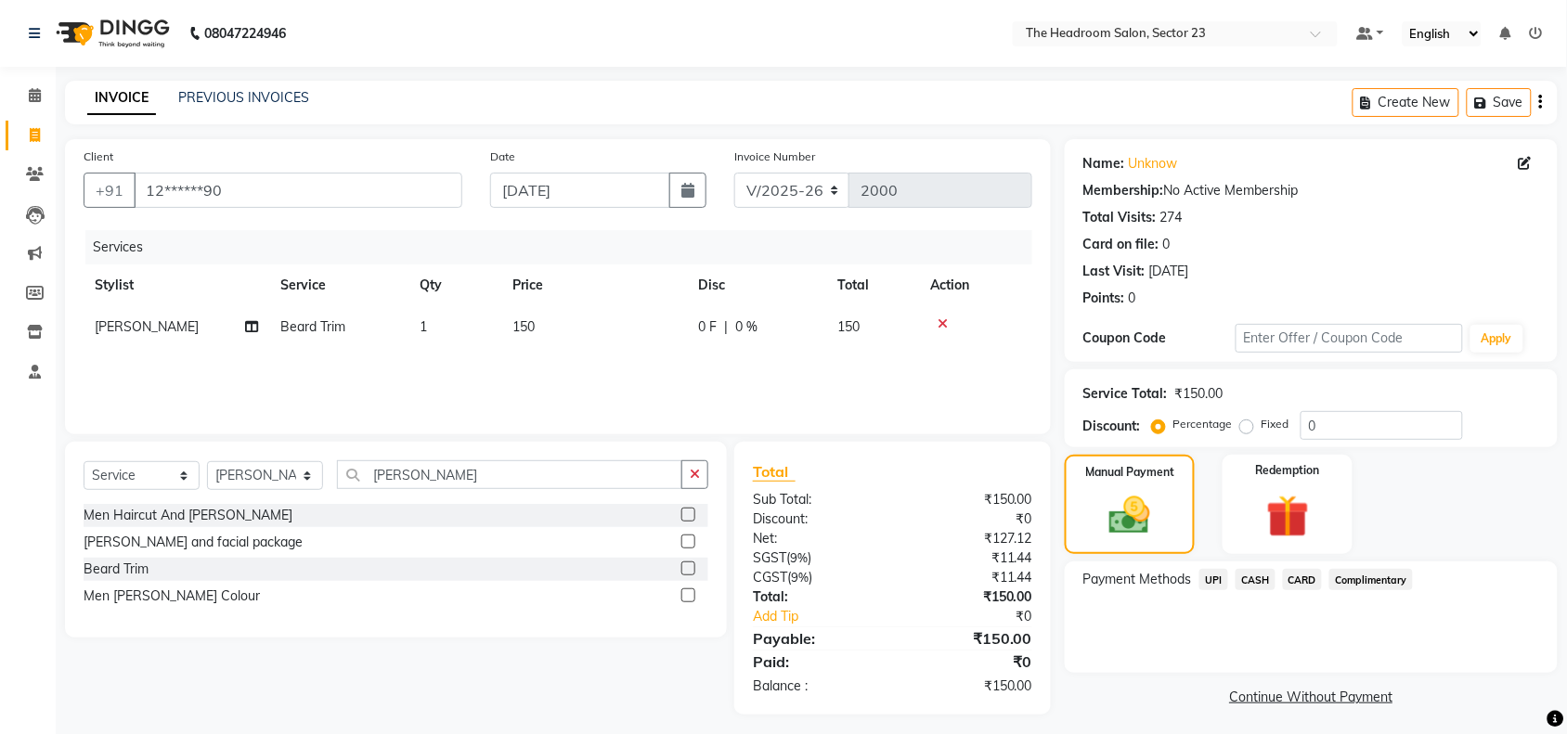
click at [1221, 577] on span "UPI" at bounding box center [1214, 579] width 29 height 21
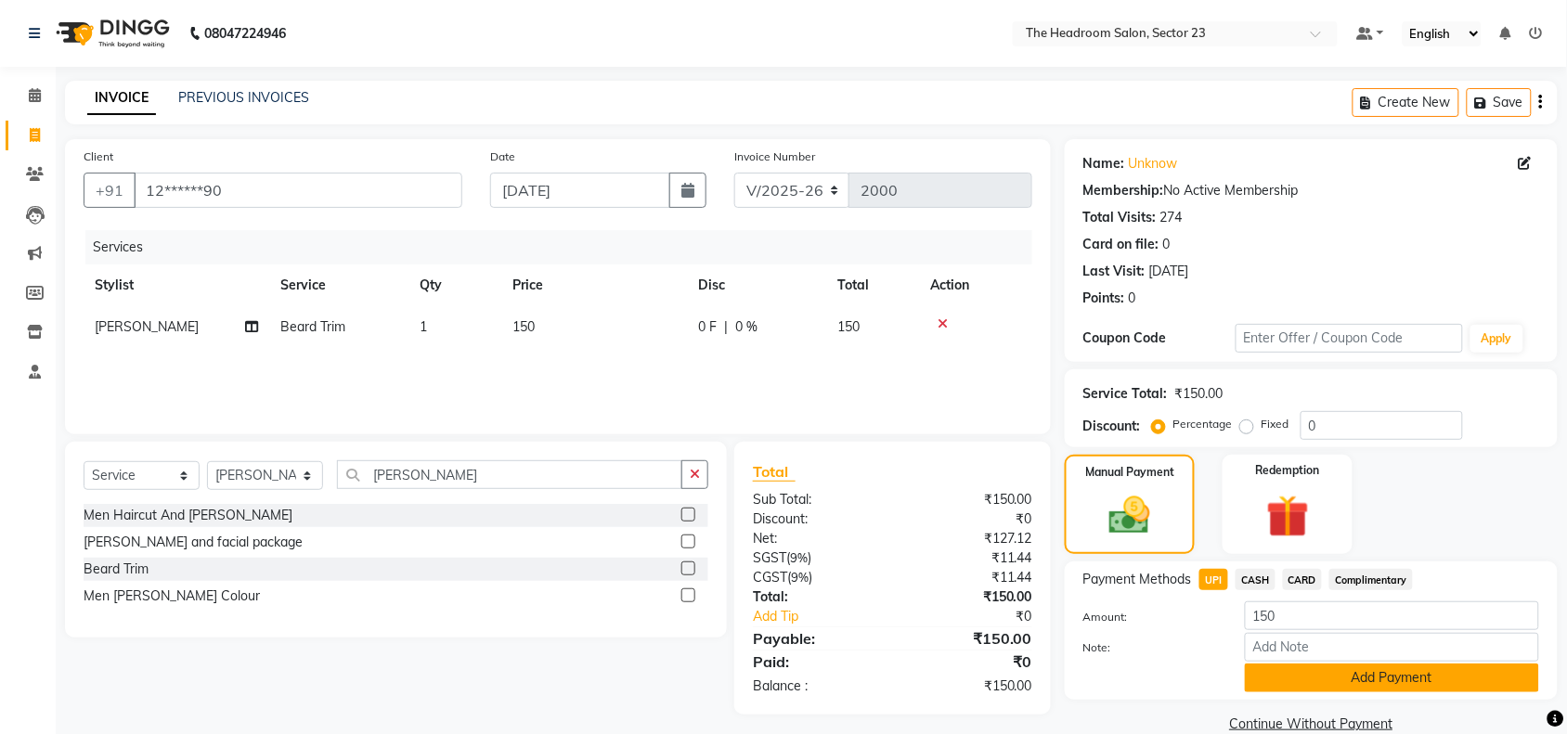
click at [1408, 668] on button "Add Payment" at bounding box center [1392, 678] width 294 height 29
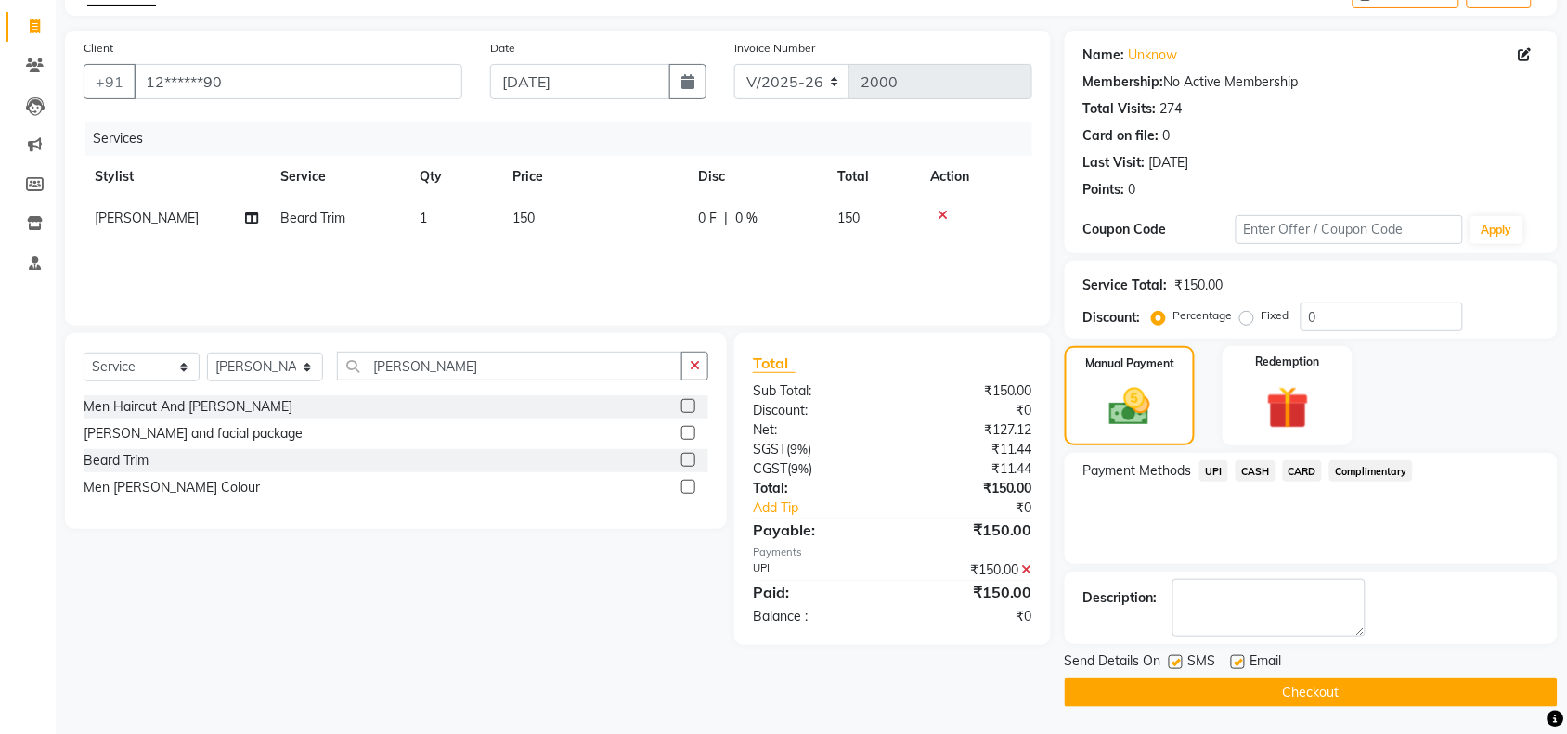
scroll to position [110, 0]
click at [1330, 694] on button "Checkout" at bounding box center [1311, 692] width 493 height 29
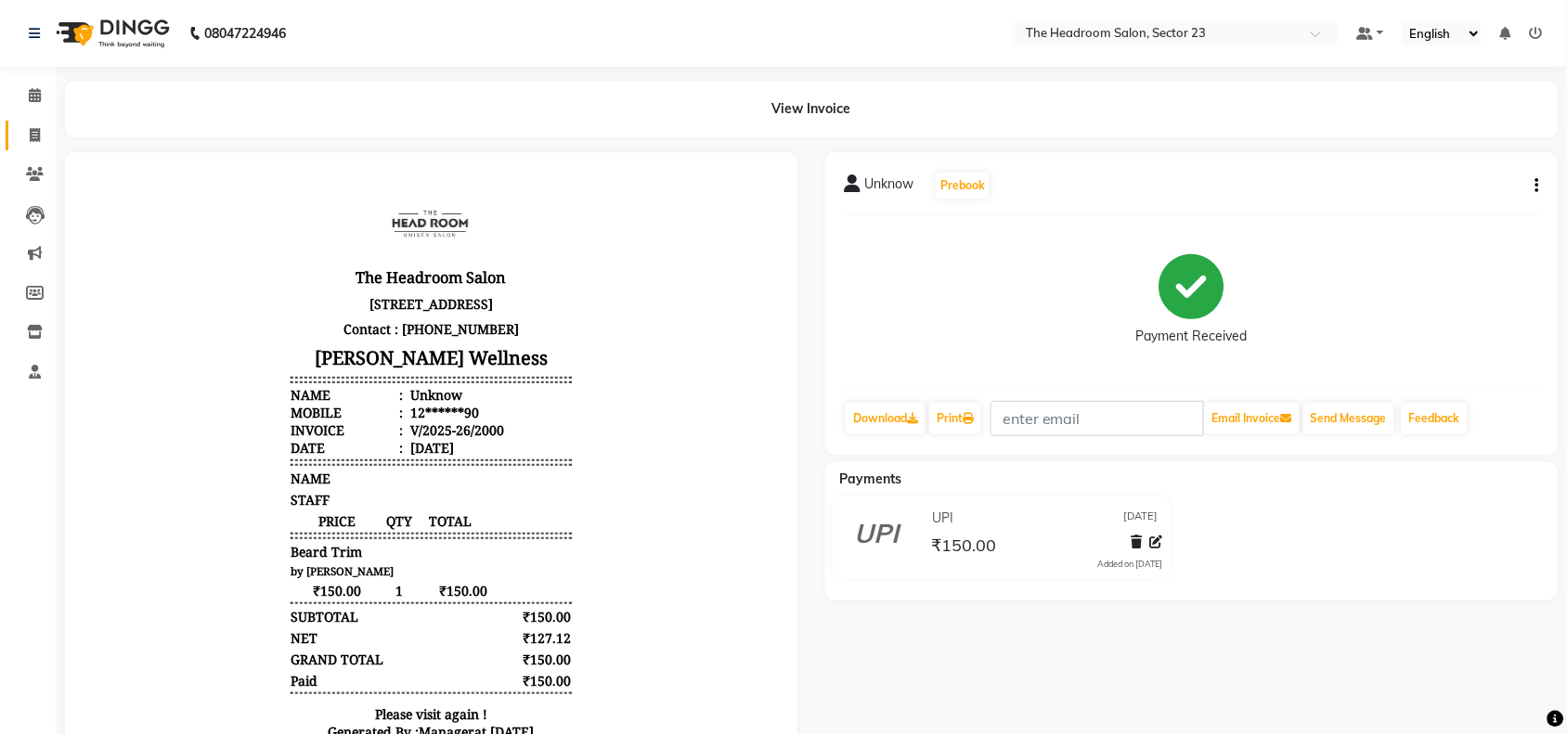
click at [48, 147] on link "Invoice" at bounding box center [28, 136] width 45 height 31
select select "service"
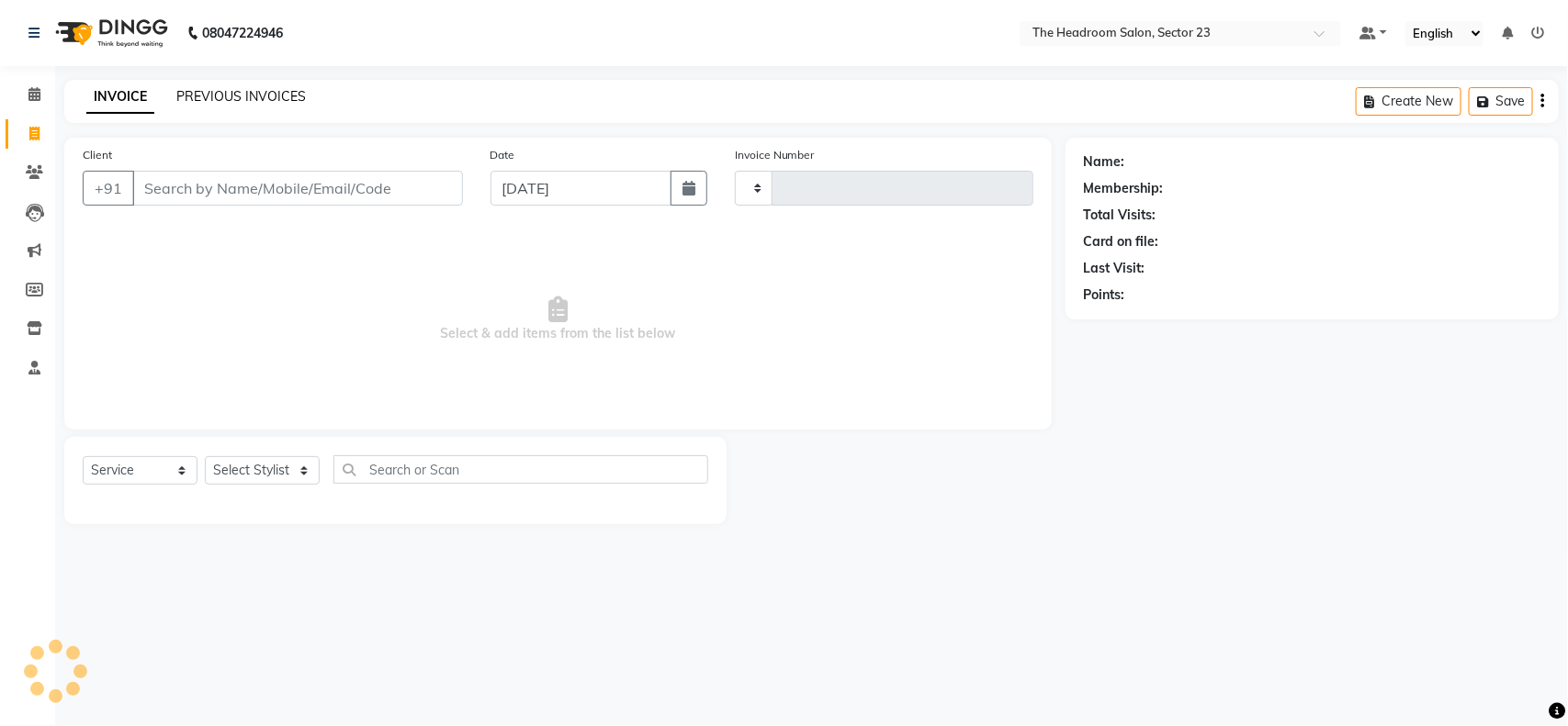
type input "2001"
select select "6796"
click at [199, 99] on link "PREVIOUS INVOICES" at bounding box center [240, 96] width 130 height 17
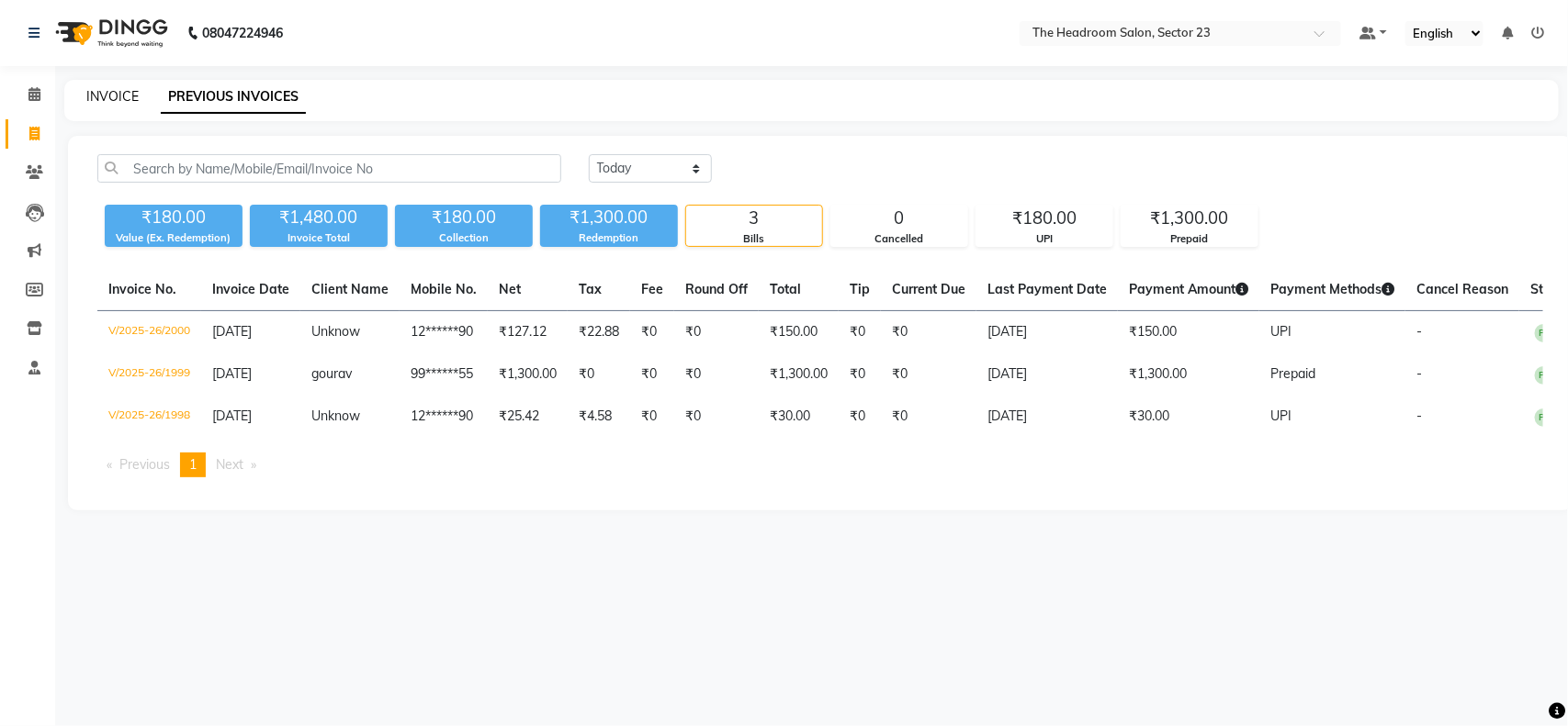
click at [109, 98] on link "INVOICE" at bounding box center [112, 96] width 52 height 17
select select "service"
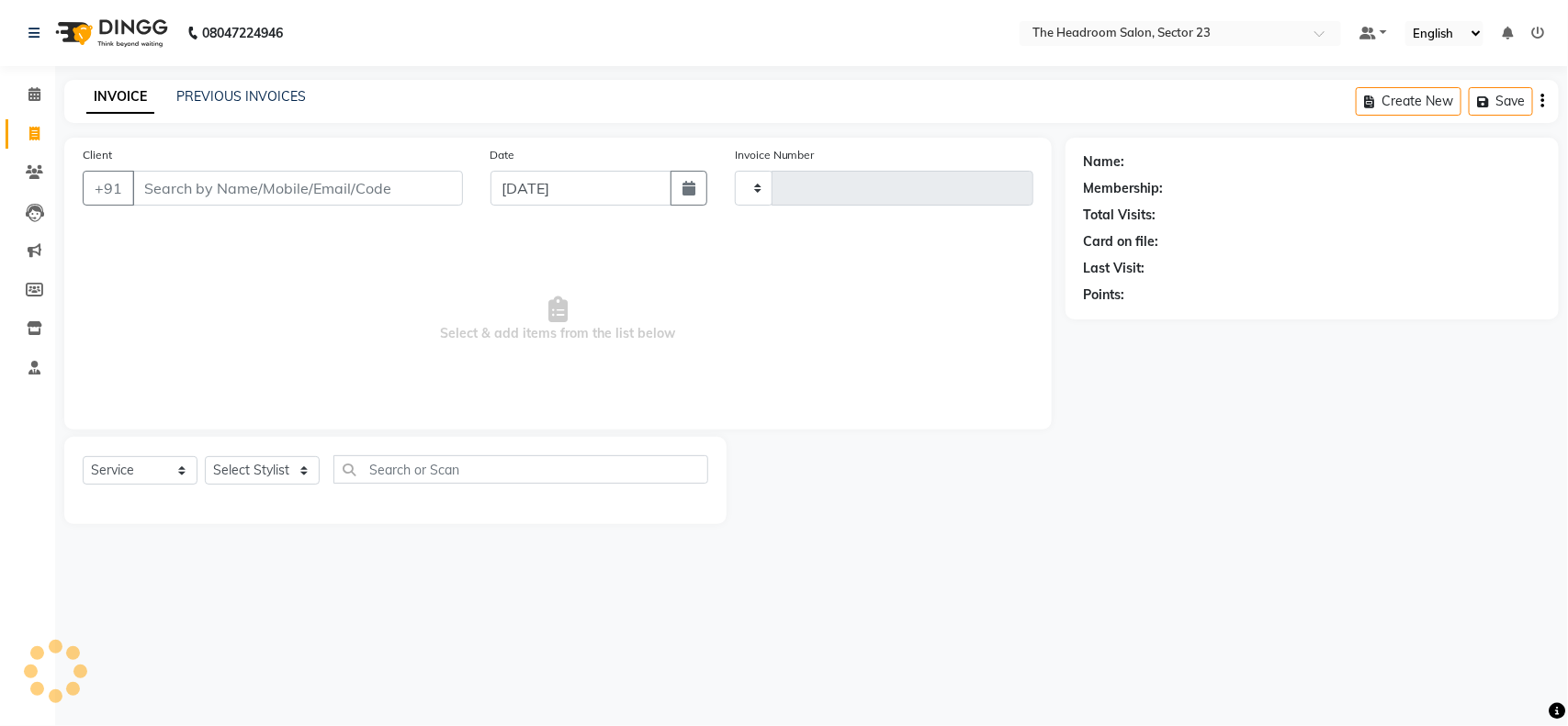
type input "2001"
select select "6796"
click at [25, 137] on span at bounding box center [35, 134] width 32 height 21
select select "service"
type input "2001"
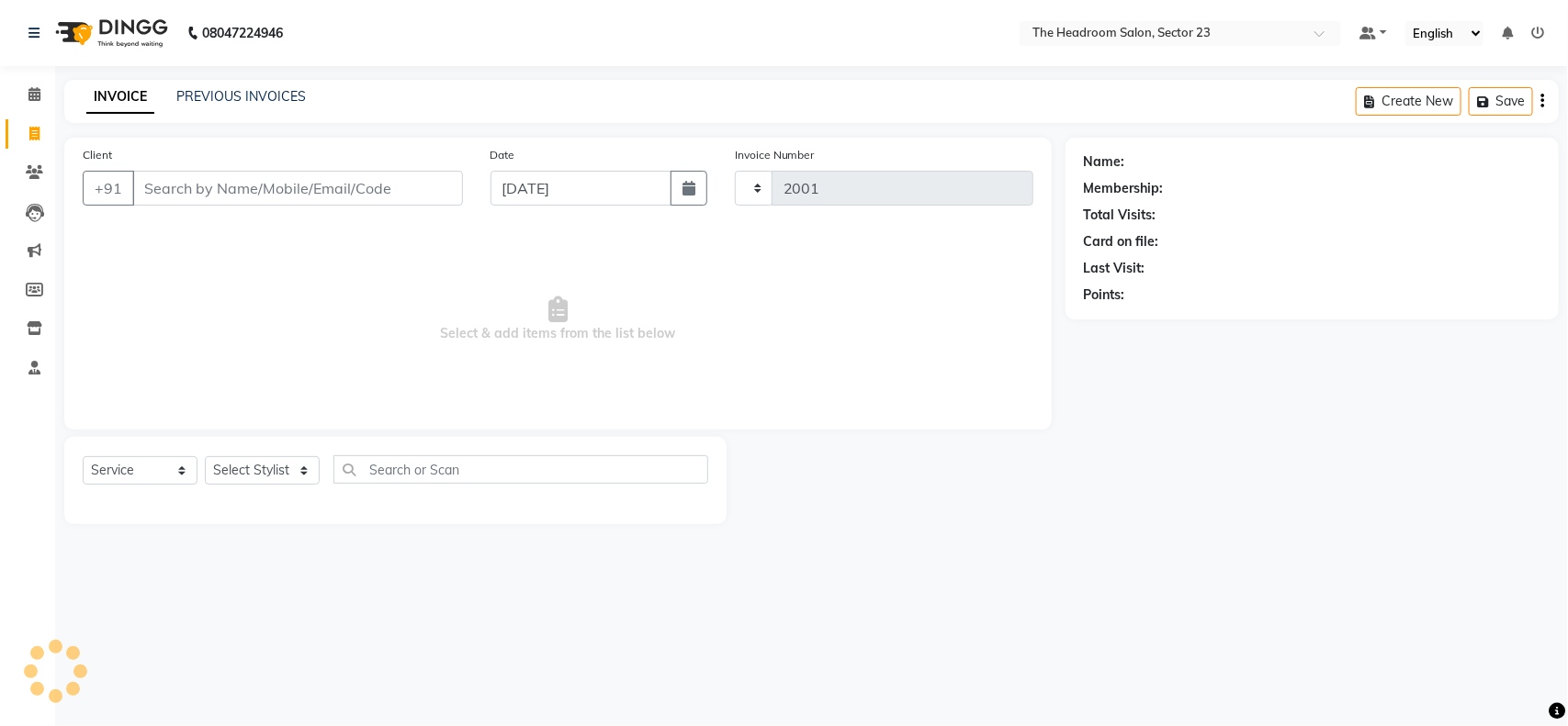
select select "6796"
click at [181, 90] on link "PREVIOUS INVOICES" at bounding box center [240, 96] width 130 height 17
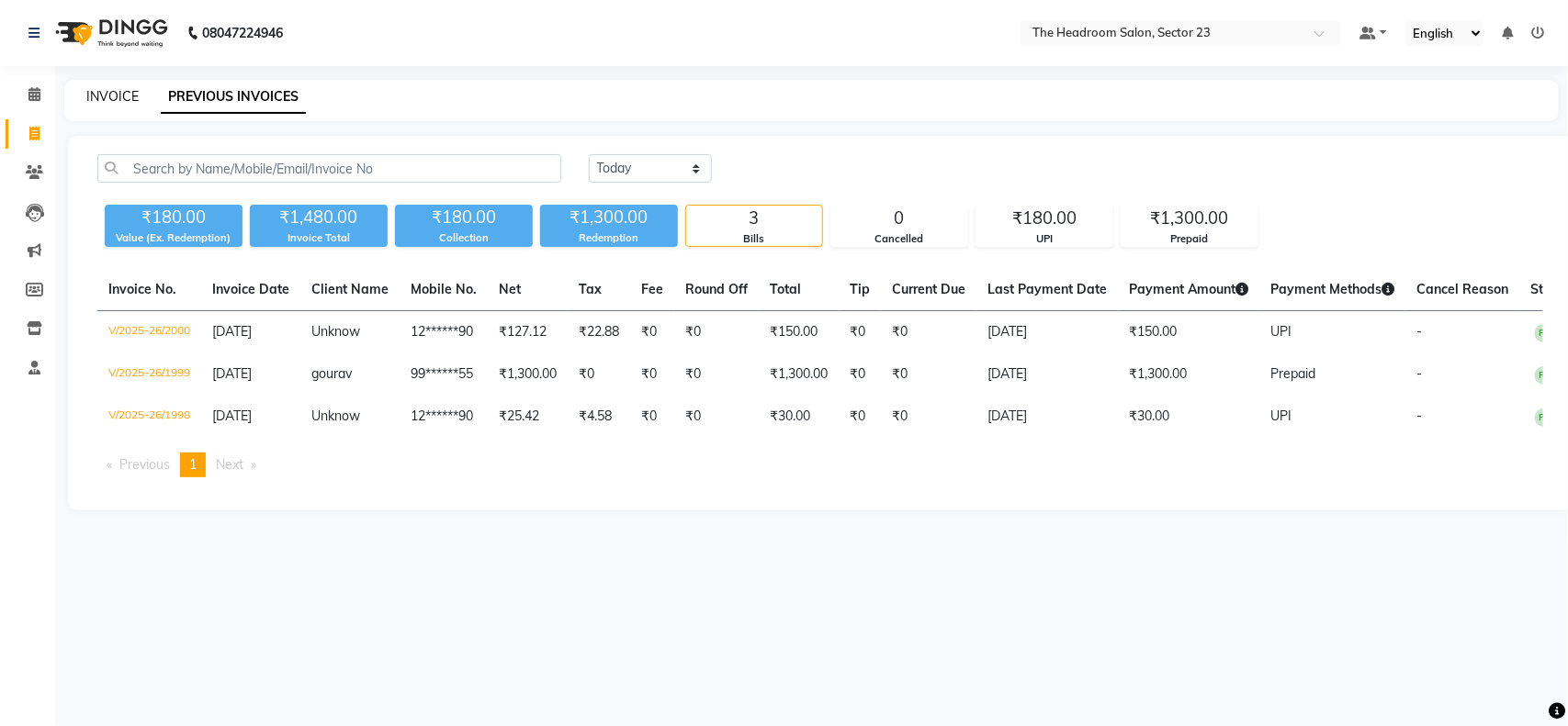
click at [98, 103] on link "INVOICE" at bounding box center [112, 96] width 52 height 17
select select "service"
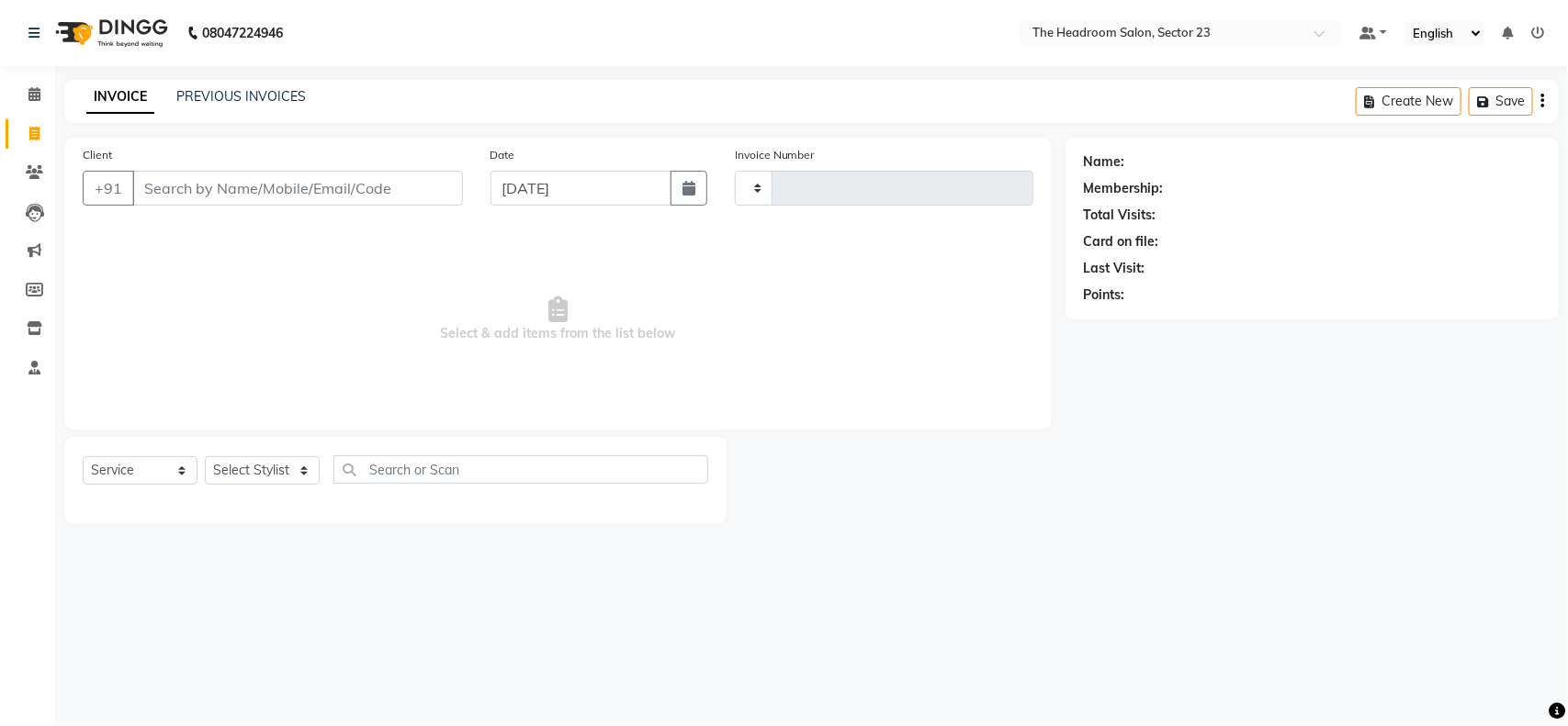
type input "2001"
select select "6796"
click at [35, 139] on icon at bounding box center [35, 134] width 10 height 14
select select "6796"
select select "service"
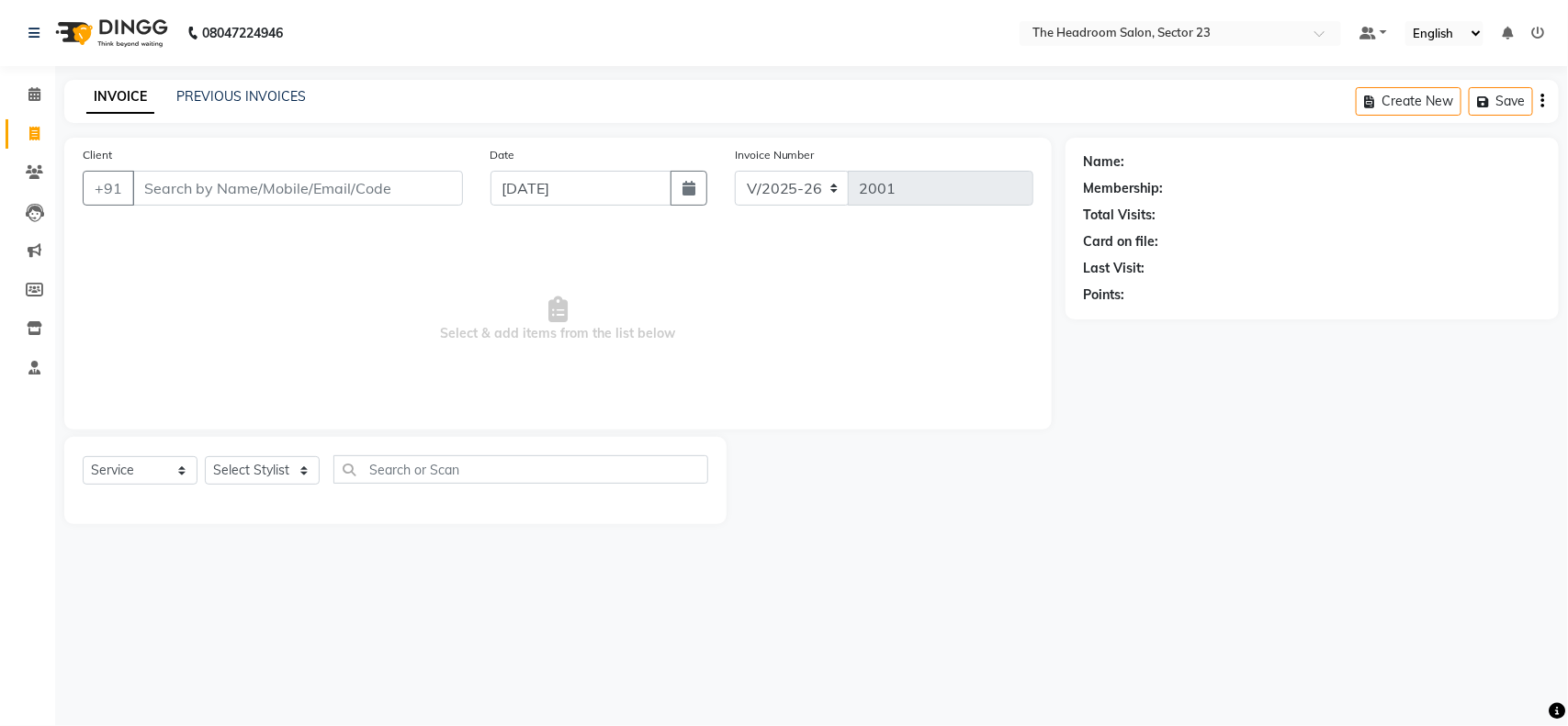
click at [236, 83] on div "INVOICE PREVIOUS INVOICES Create New Save" at bounding box center [811, 102] width 1495 height 44
click at [252, 103] on link "PREVIOUS INVOICES" at bounding box center [240, 96] width 130 height 17
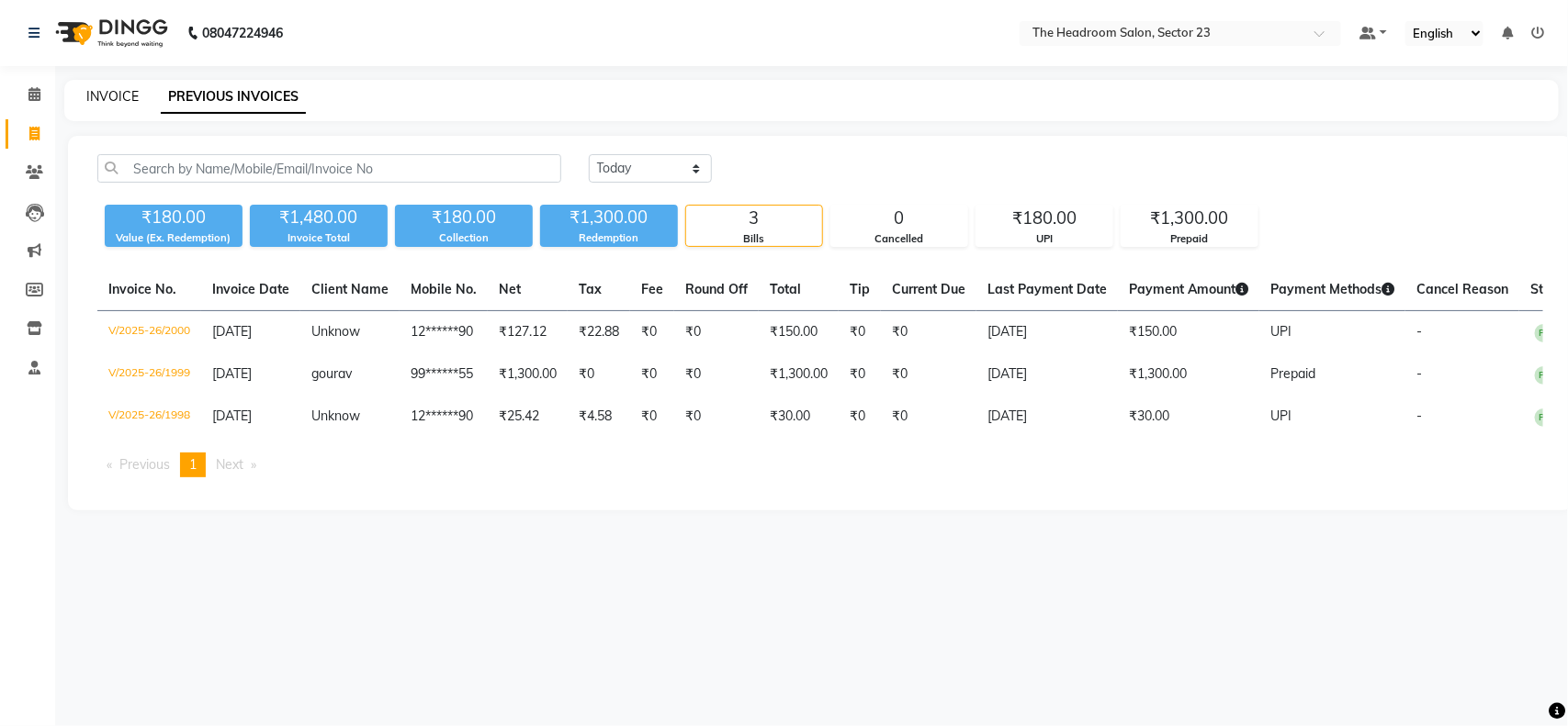
click at [116, 96] on link "INVOICE" at bounding box center [112, 96] width 52 height 17
select select "service"
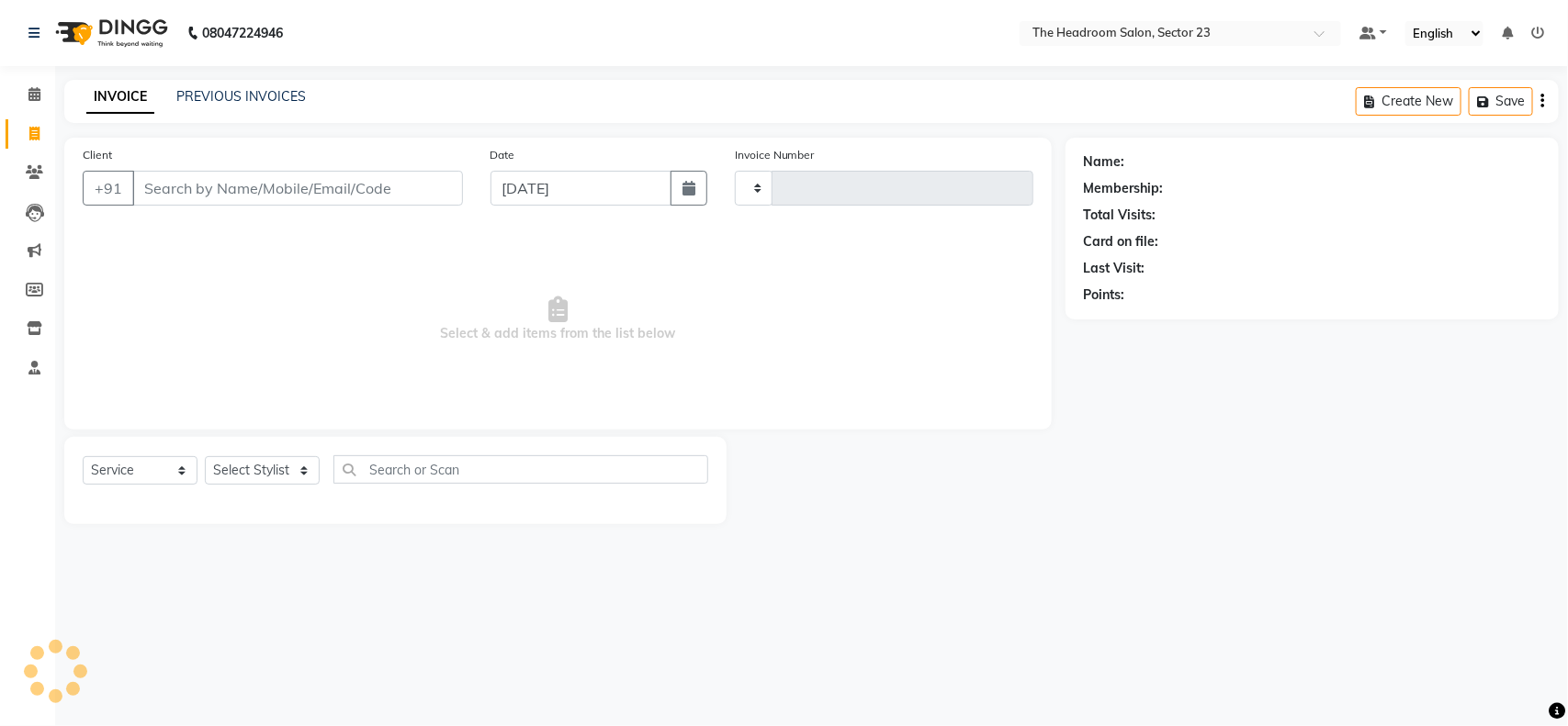
type input "2001"
select select "6796"
click at [252, 101] on link "PREVIOUS INVOICES" at bounding box center [240, 96] width 130 height 17
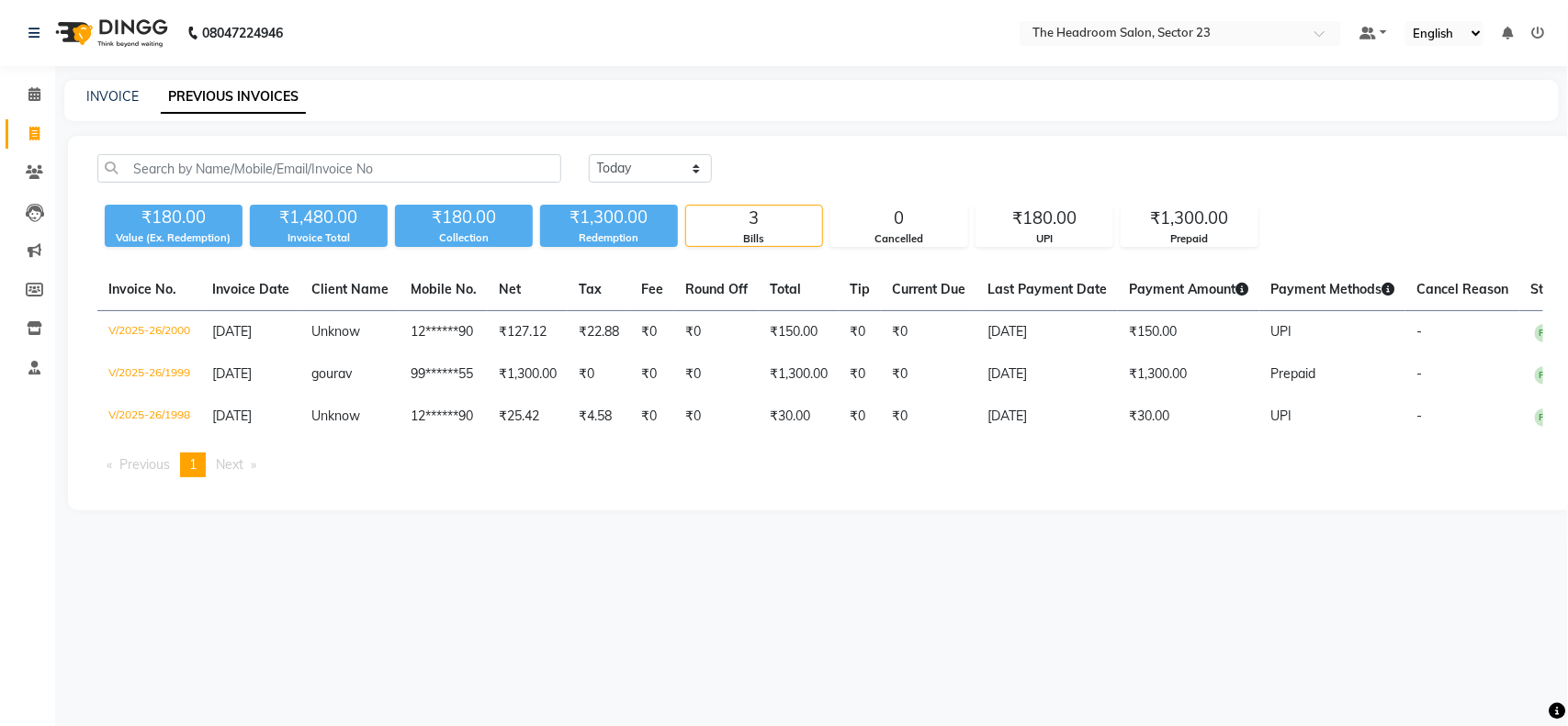
click at [252, 101] on link "PREVIOUS INVOICES" at bounding box center [232, 97] width 145 height 33
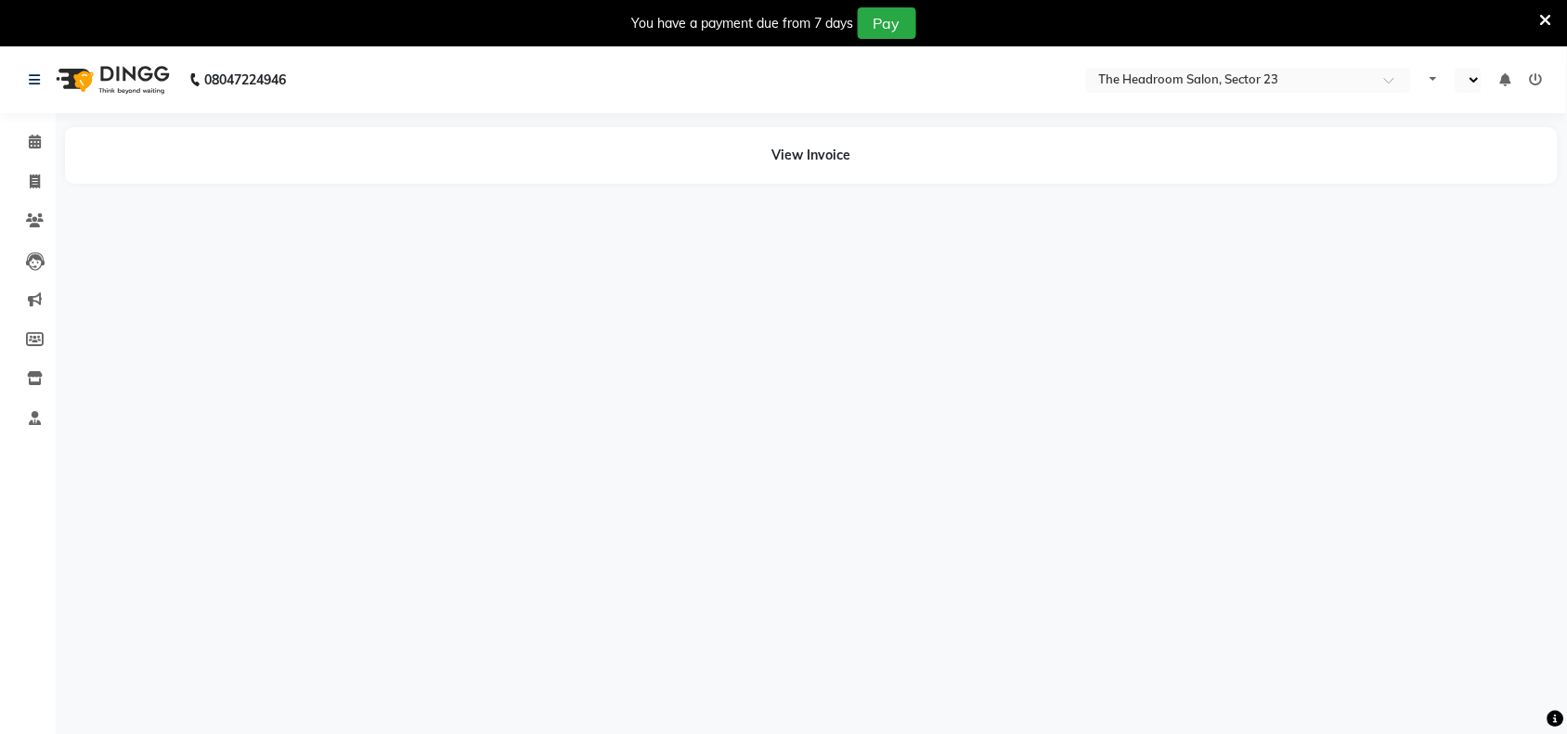
select select "en"
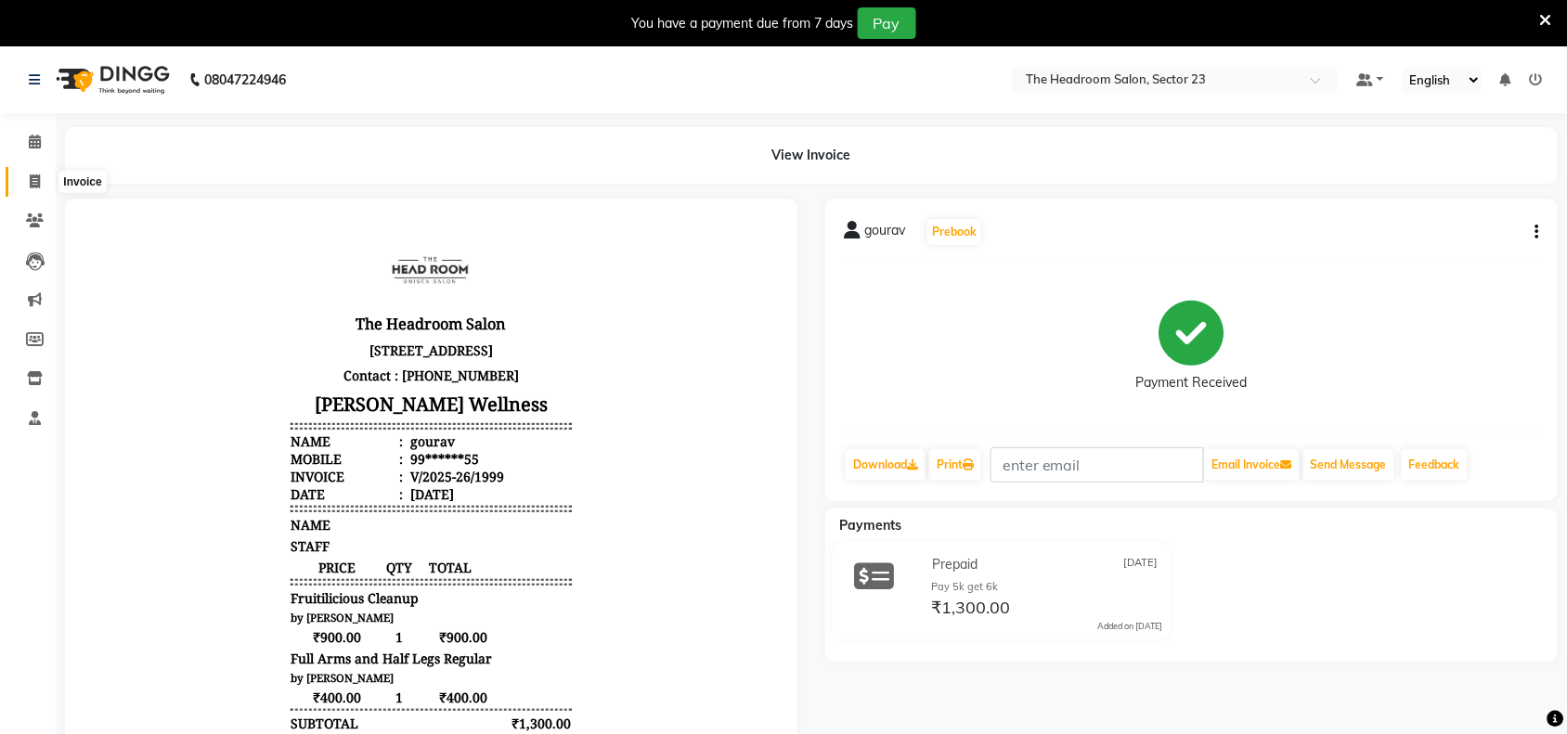
click at [38, 183] on icon at bounding box center [35, 182] width 10 height 14
select select "6796"
select select "service"
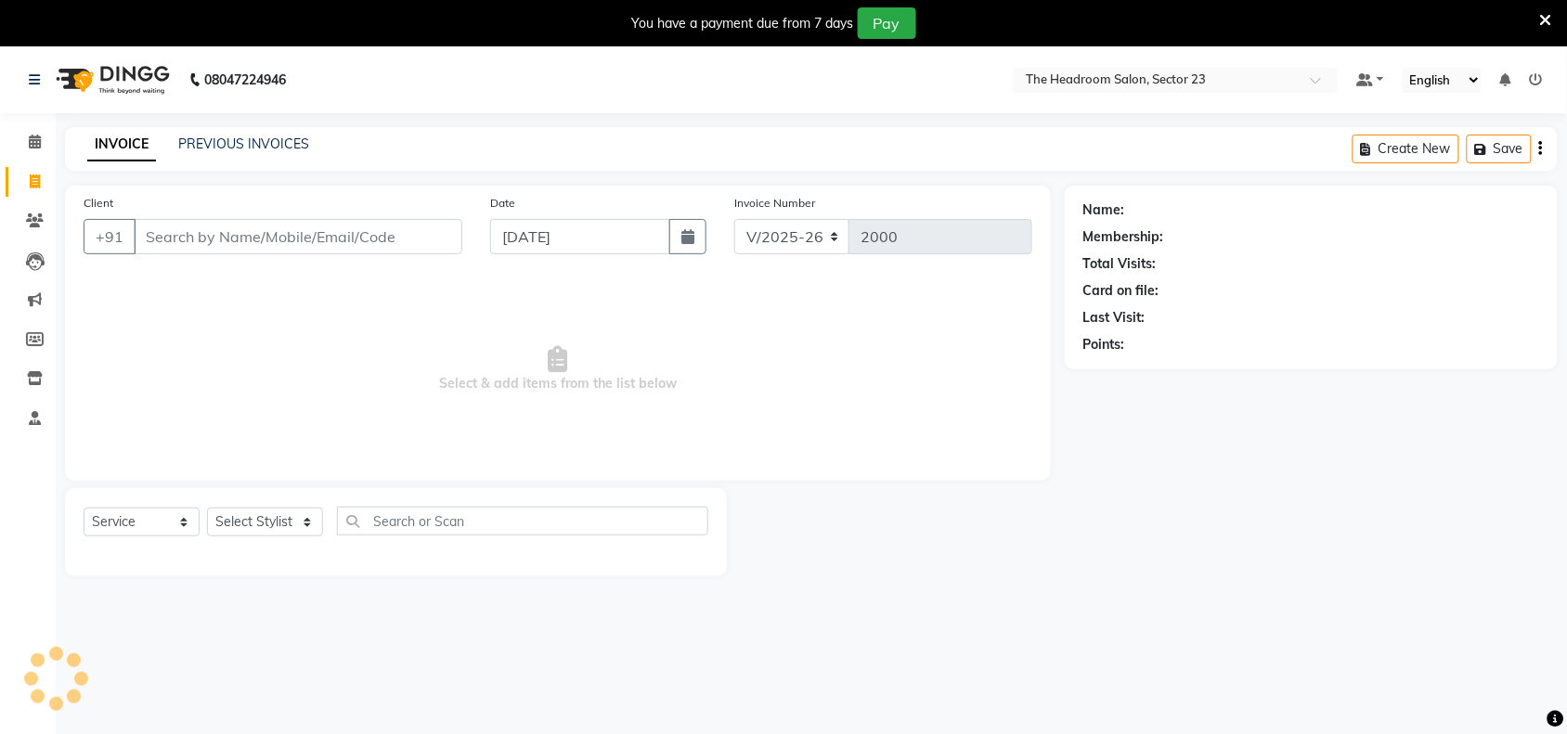
scroll to position [46, 0]
